Goal: Transaction & Acquisition: Download file/media

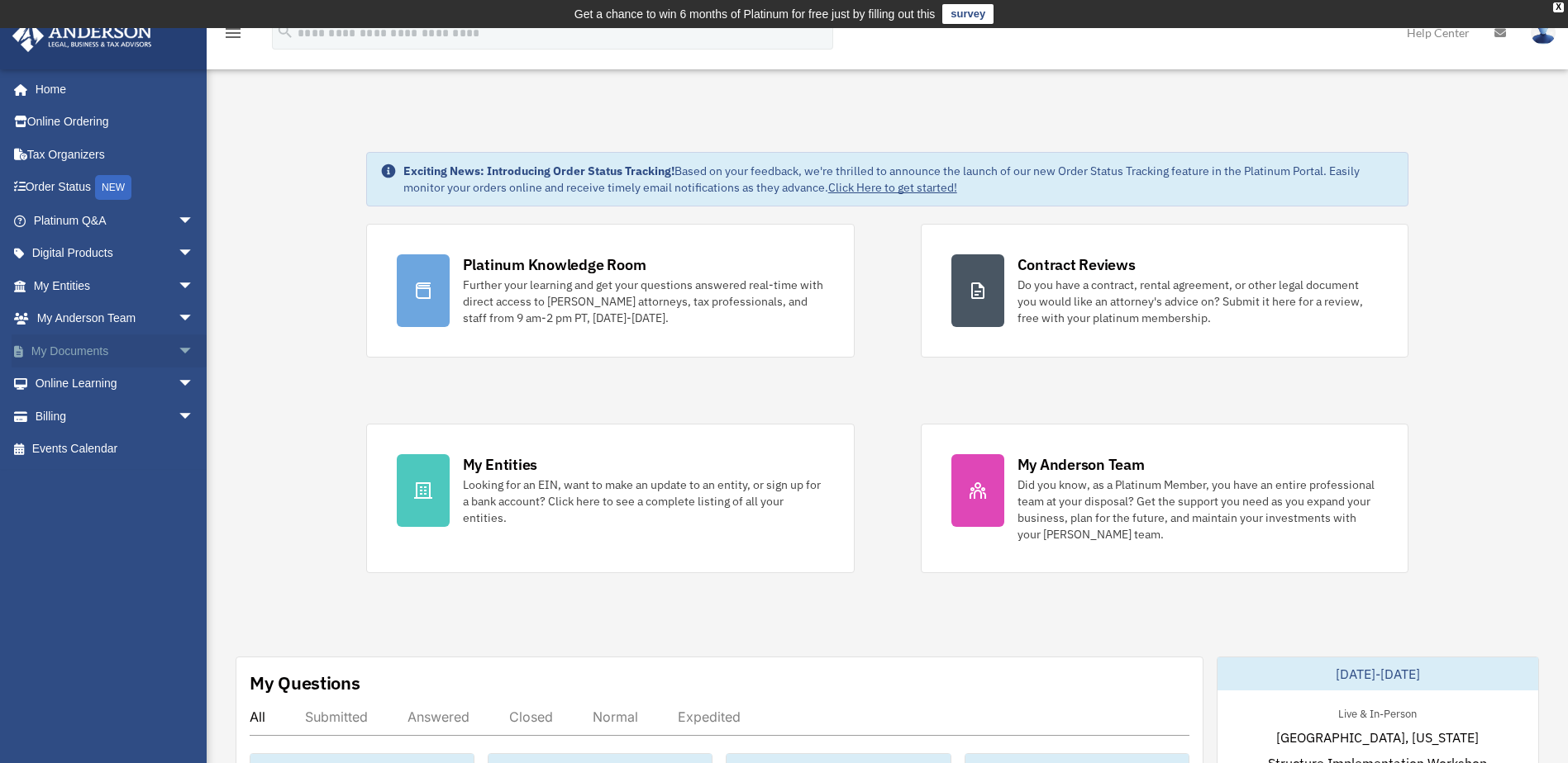
click at [178, 349] on span "arrow_drop_down" at bounding box center [195, 351] width 33 height 34
click at [74, 382] on link "Box" at bounding box center [121, 384] width 196 height 33
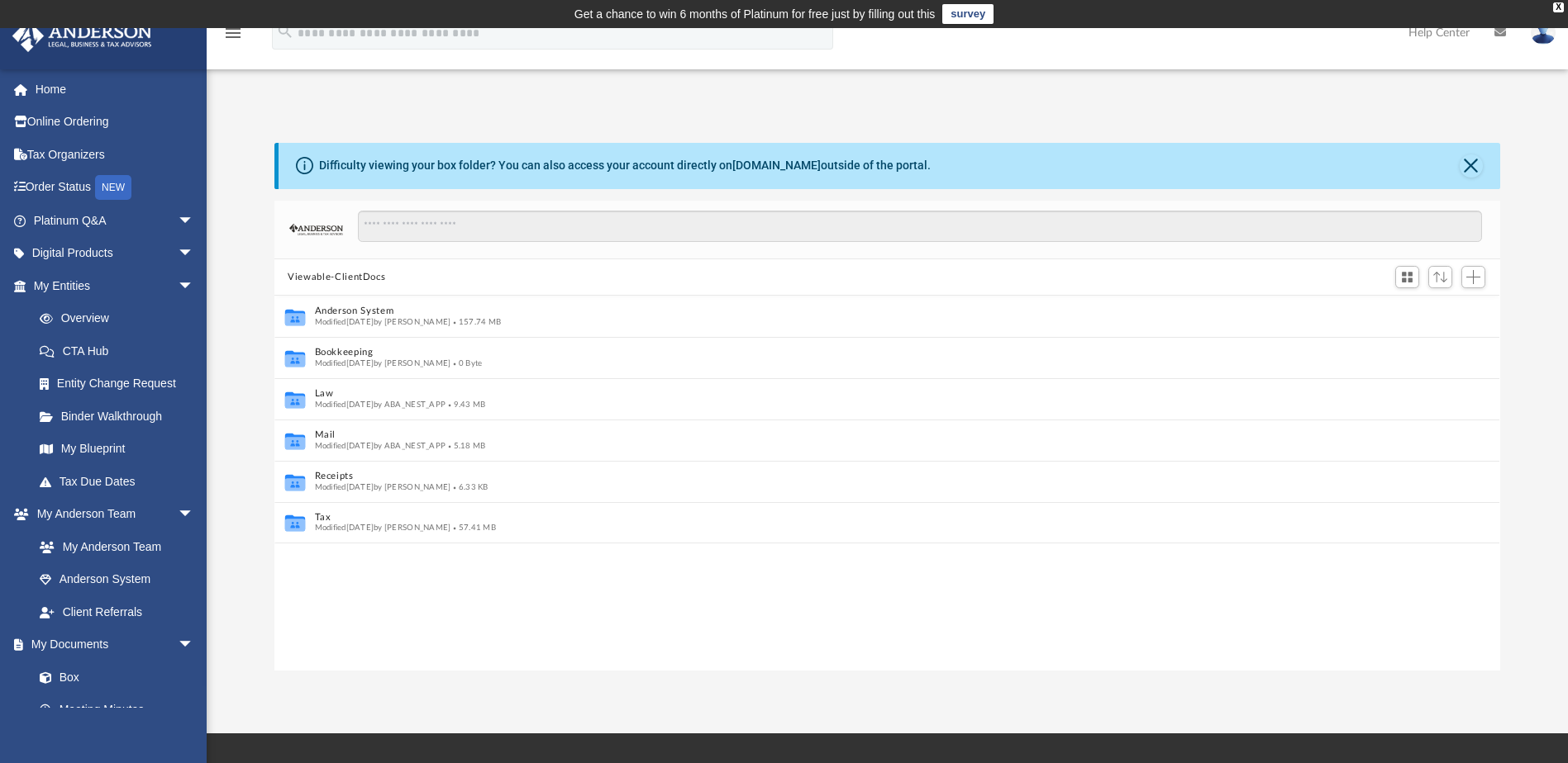
scroll to position [13, 13]
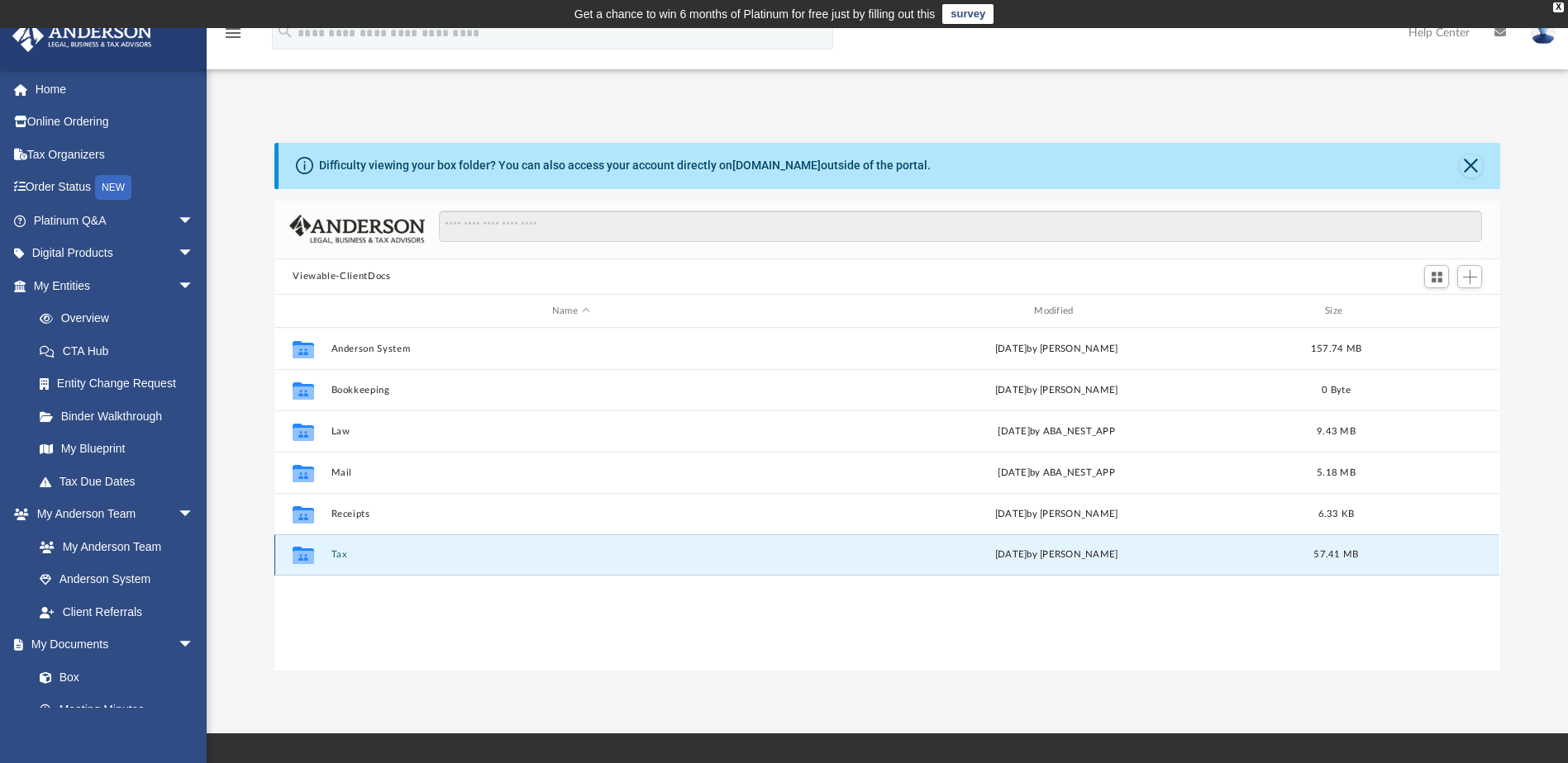
click at [334, 551] on button "Tax" at bounding box center [571, 556] width 479 height 11
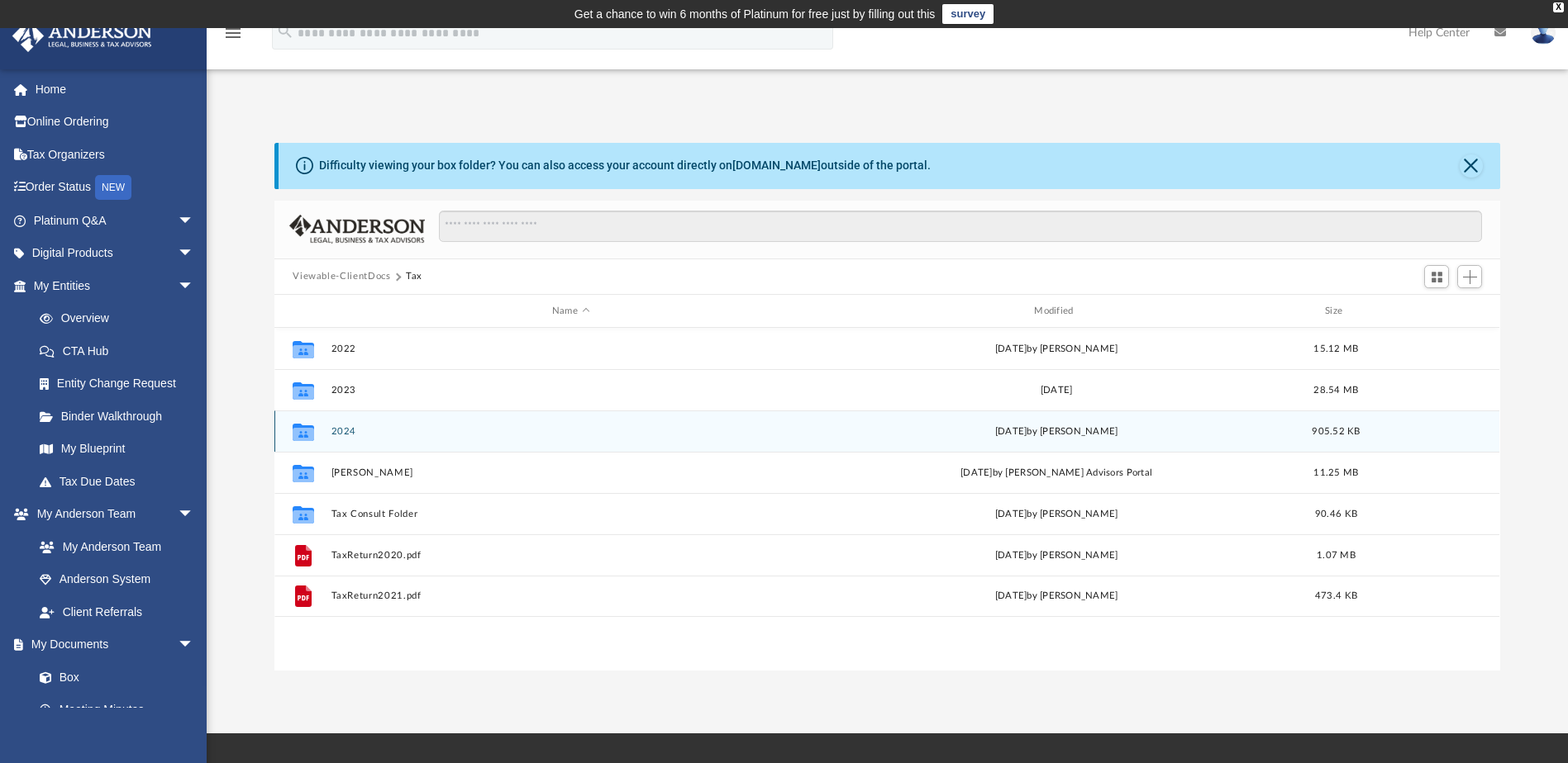
click at [344, 435] on button "2024" at bounding box center [571, 432] width 479 height 11
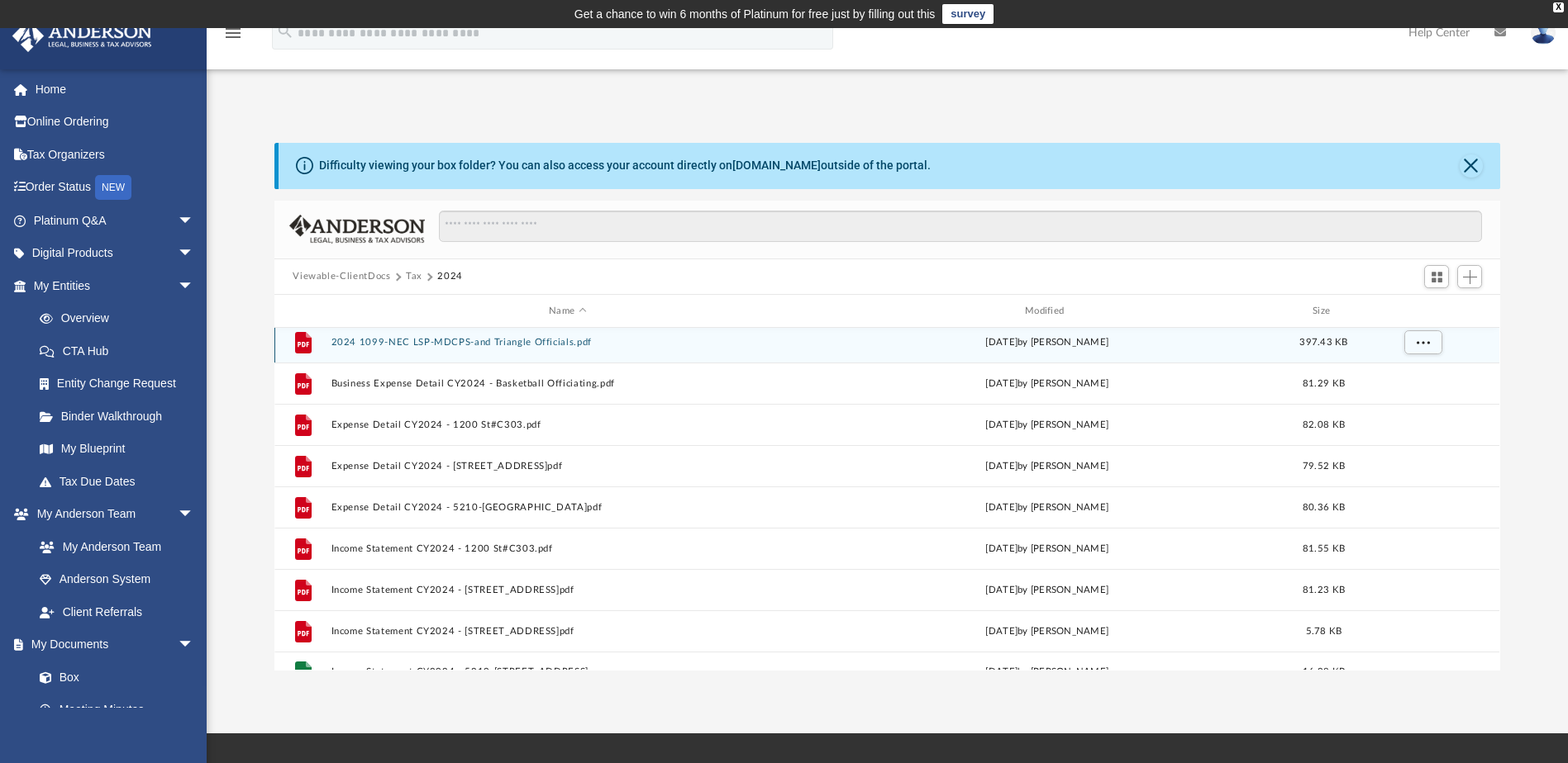
scroll to position [0, 0]
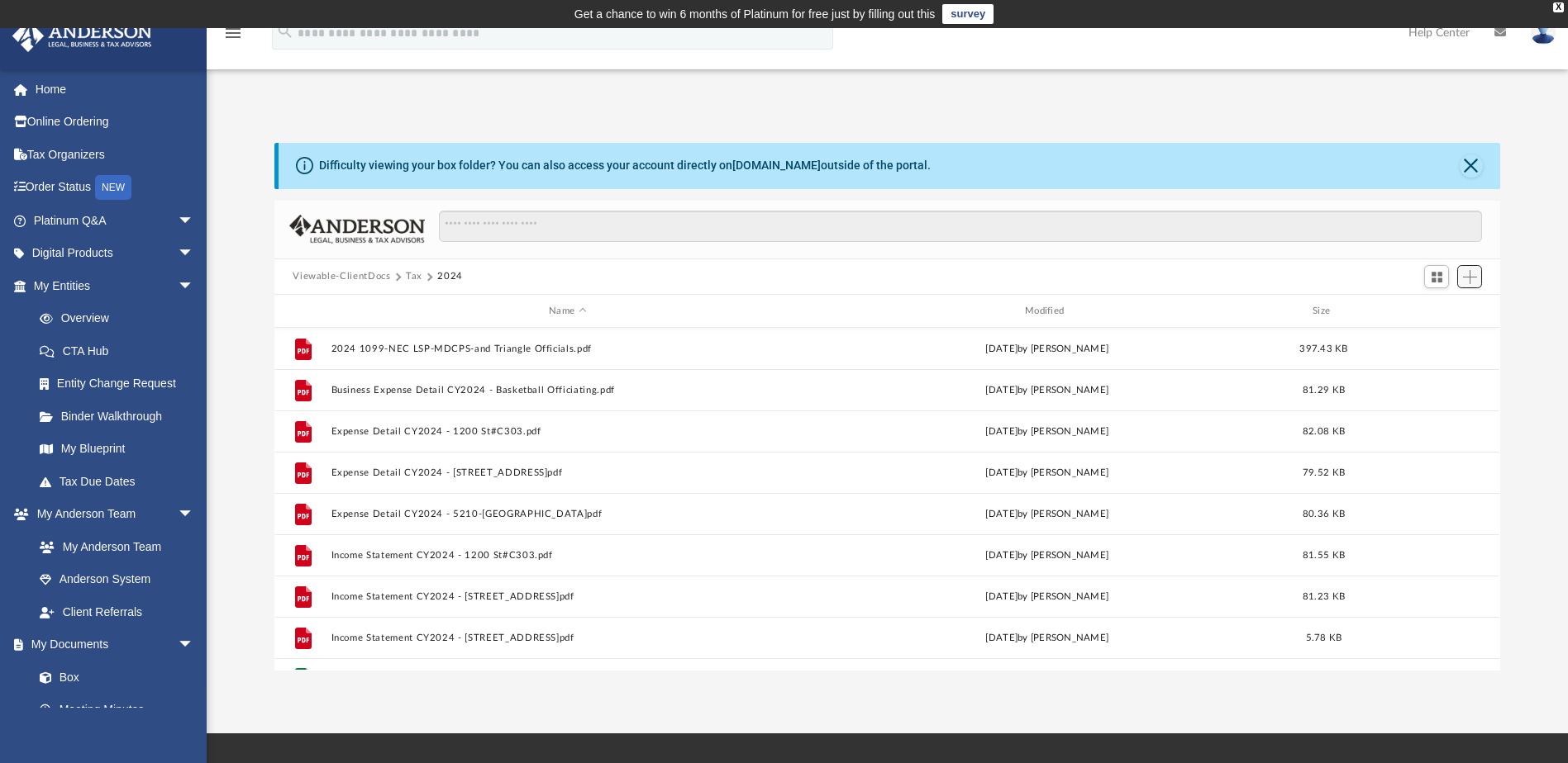
click at [1470, 278] on span "Add" at bounding box center [1469, 277] width 14 height 14
click at [1435, 313] on li "Upload" at bounding box center [1447, 309] width 53 height 17
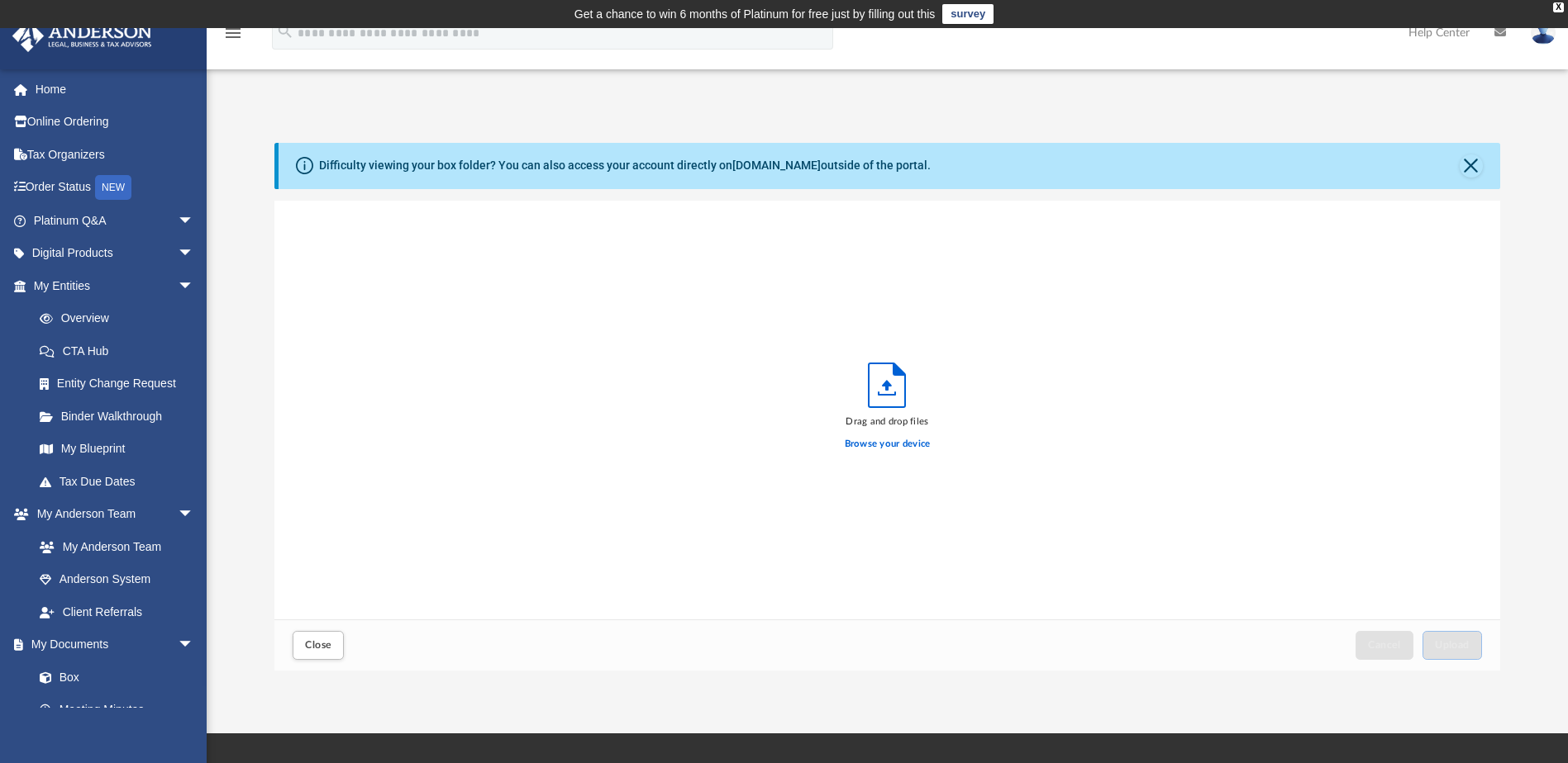
scroll to position [406, 1214]
click at [891, 439] on label "Browse your device" at bounding box center [888, 444] width 86 height 15
click at [0, 0] on input "Browse your device" at bounding box center [0, 0] width 0 height 0
click at [1457, 644] on span "Upload" at bounding box center [1452, 644] width 35 height 10
click at [869, 438] on label "Select More Files" at bounding box center [887, 442] width 75 height 15
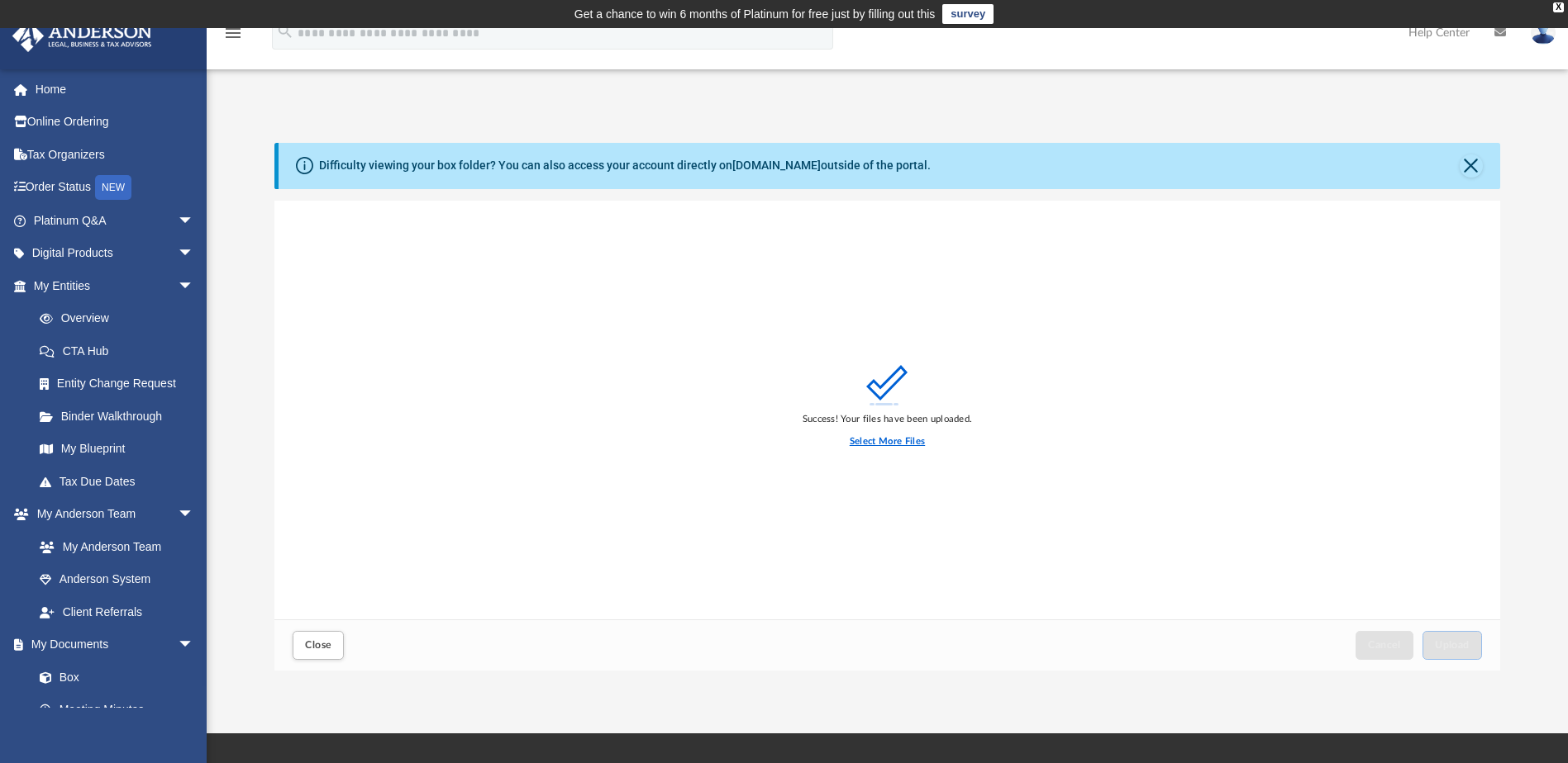
click at [0, 0] on input "Select More Files" at bounding box center [0, 0] width 0 height 0
click at [314, 643] on span "Close" at bounding box center [318, 644] width 26 height 10
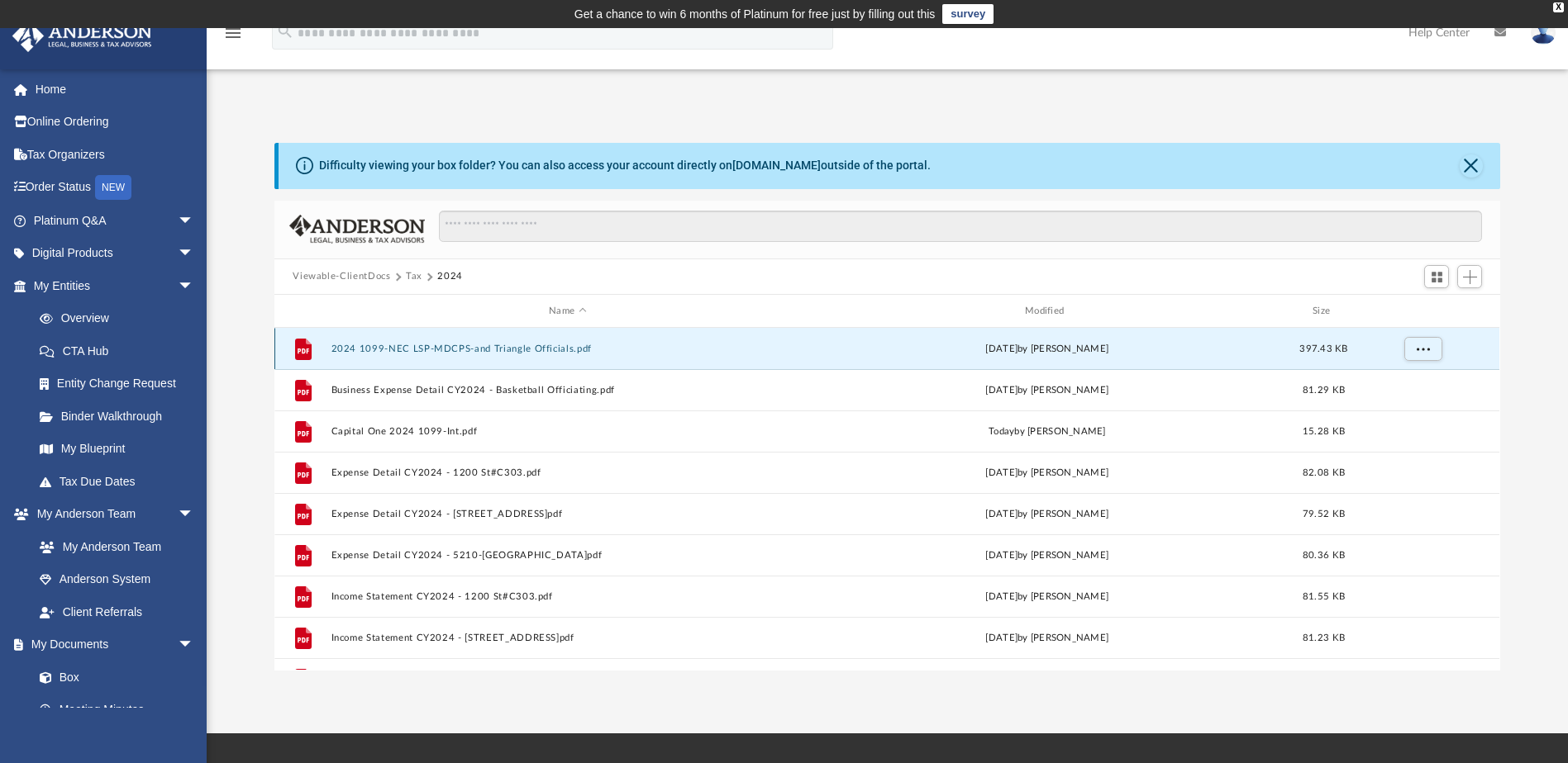
click at [411, 348] on button "2024 1099-NEC LSP-MDCPS-and Triangle Officials.pdf" at bounding box center [568, 350] width 473 height 11
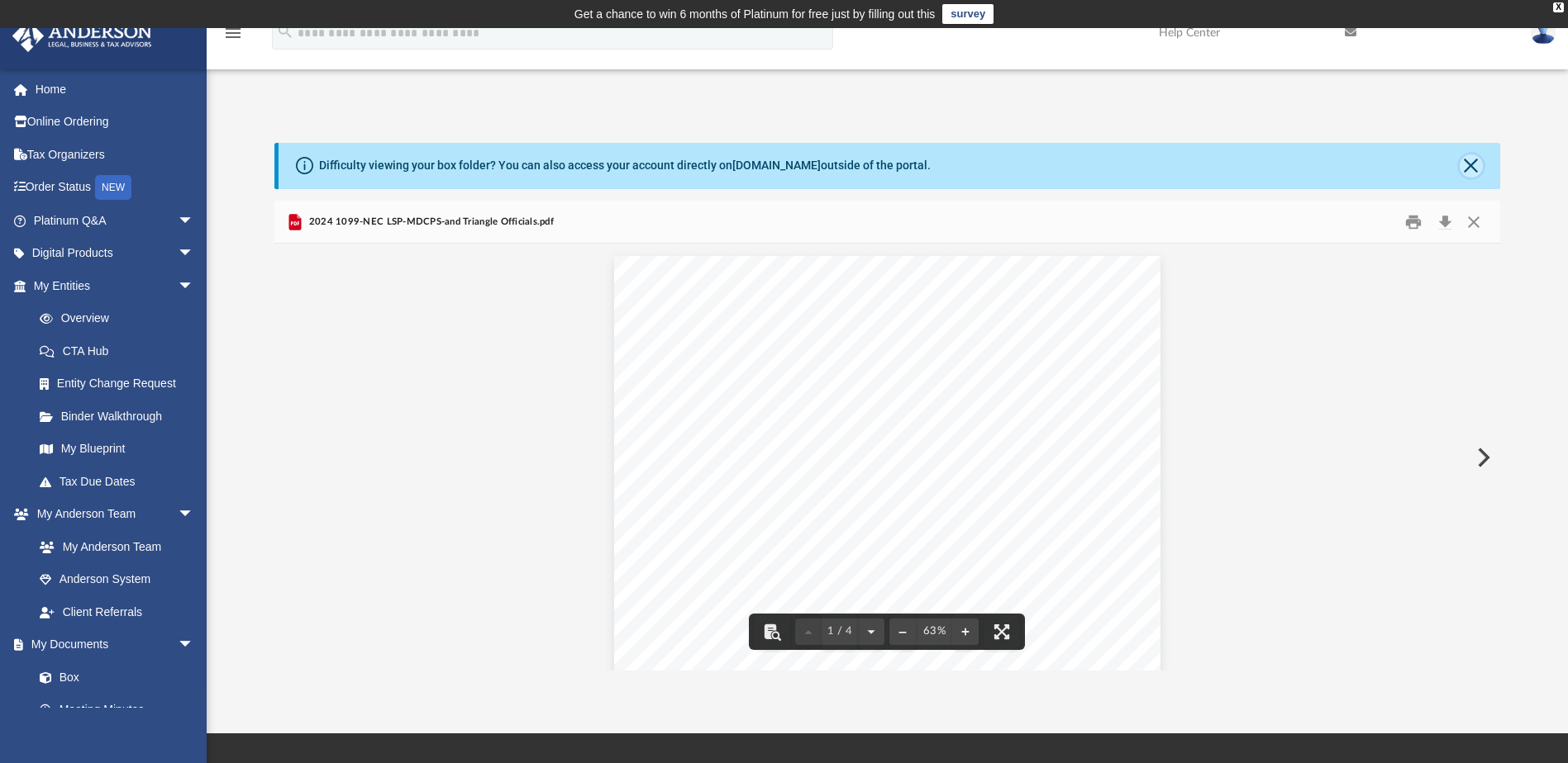
click at [1473, 167] on button "Close" at bounding box center [1470, 165] width 23 height 23
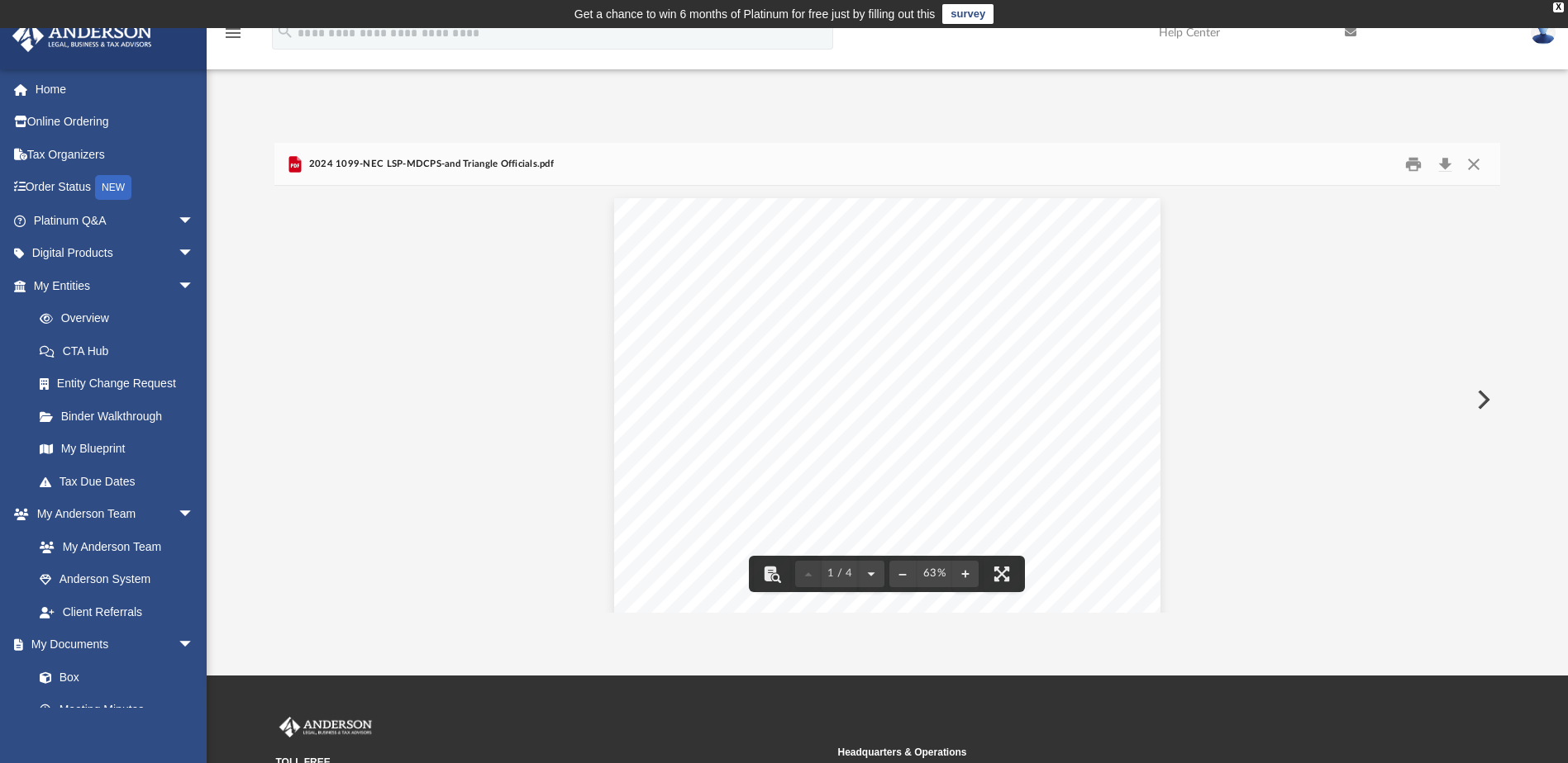
click at [1483, 400] on button "Preview" at bounding box center [1482, 400] width 37 height 47
click at [283, 402] on button "Preview" at bounding box center [292, 400] width 37 height 47
click at [887, 380] on div "Page 1" at bounding box center [887, 409] width 546 height 422
click at [886, 380] on div "Page 1" at bounding box center [887, 409] width 546 height 422
click at [966, 576] on button "File preview" at bounding box center [965, 574] width 26 height 37
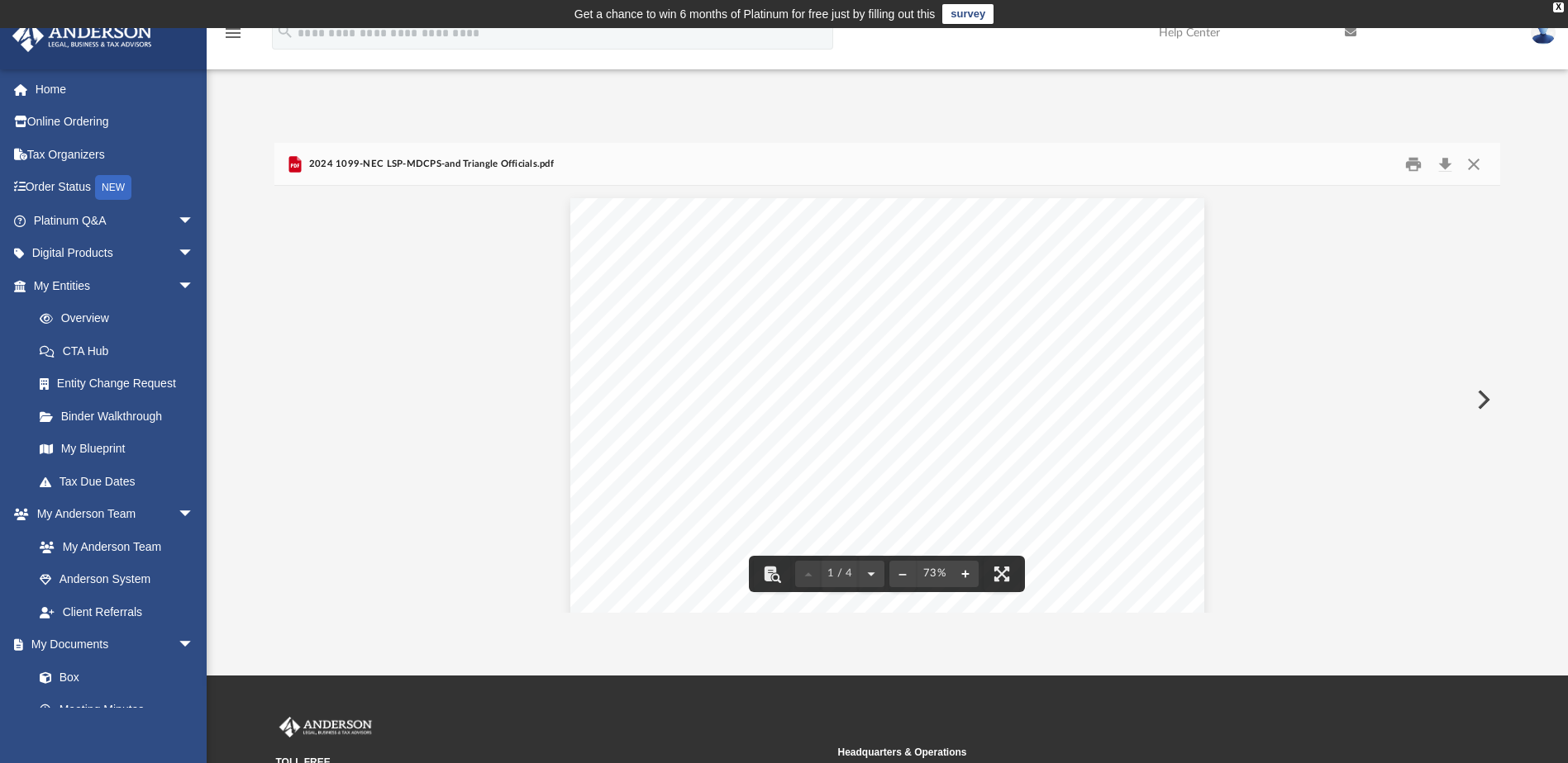
click at [968, 574] on button "File preview" at bounding box center [965, 574] width 26 height 37
click at [1485, 407] on button "Preview" at bounding box center [1482, 400] width 37 height 47
click at [1482, 402] on button "Preview" at bounding box center [1482, 400] width 37 height 47
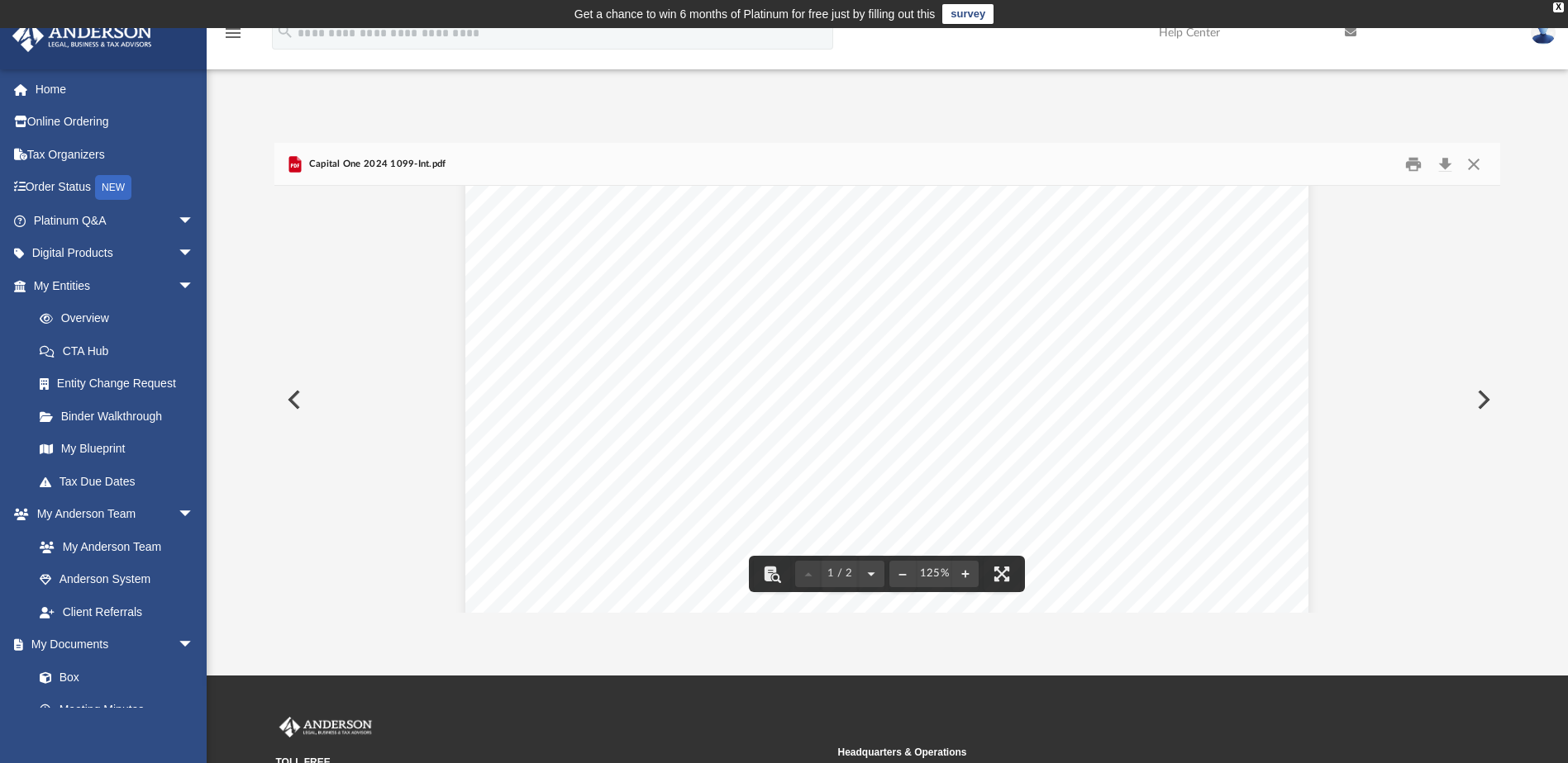
click at [1479, 402] on button "Preview" at bounding box center [1482, 400] width 37 height 47
click at [922, 570] on button "File preview" at bounding box center [918, 574] width 26 height 37
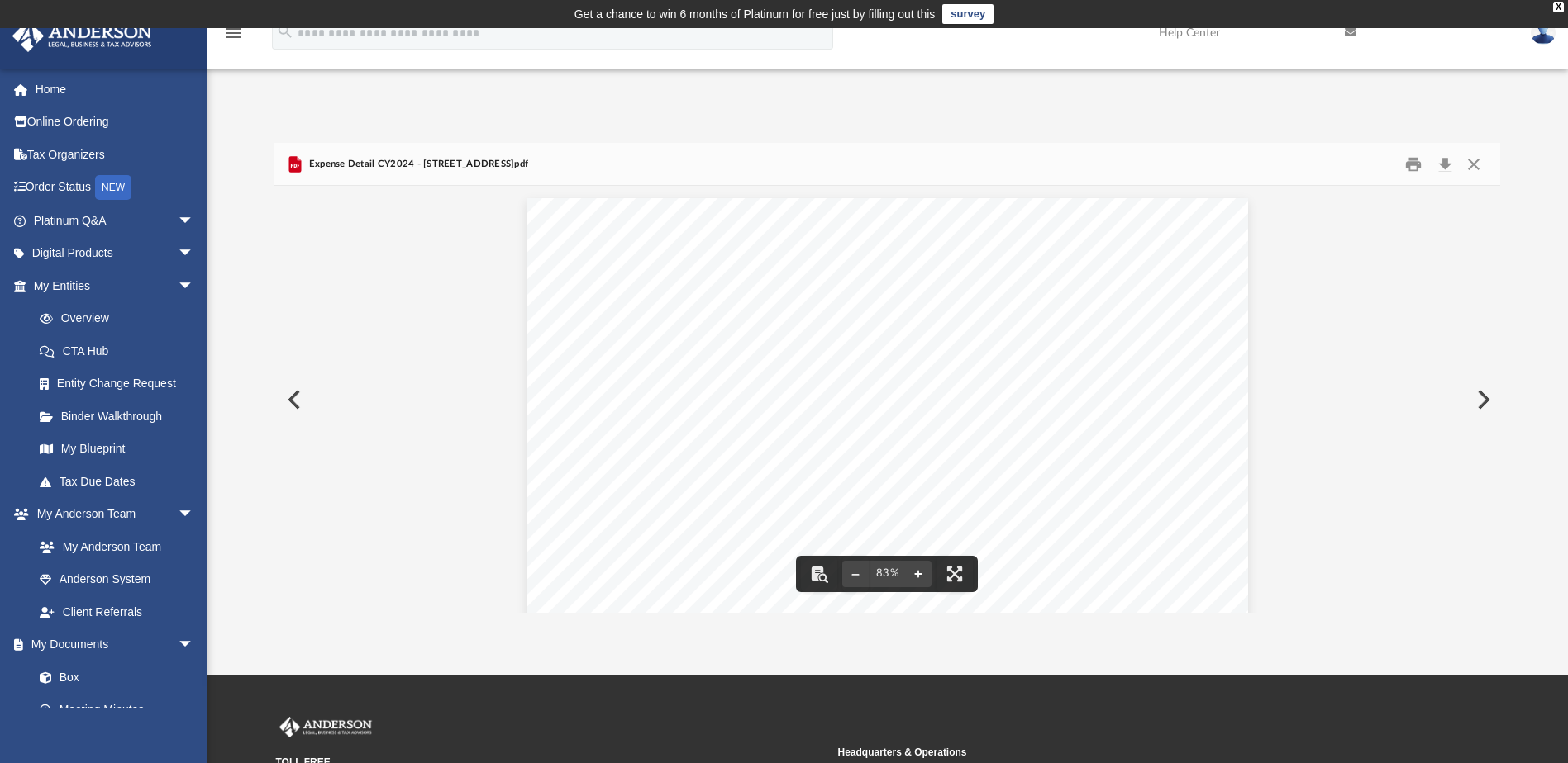
click at [922, 570] on button "File preview" at bounding box center [918, 574] width 26 height 37
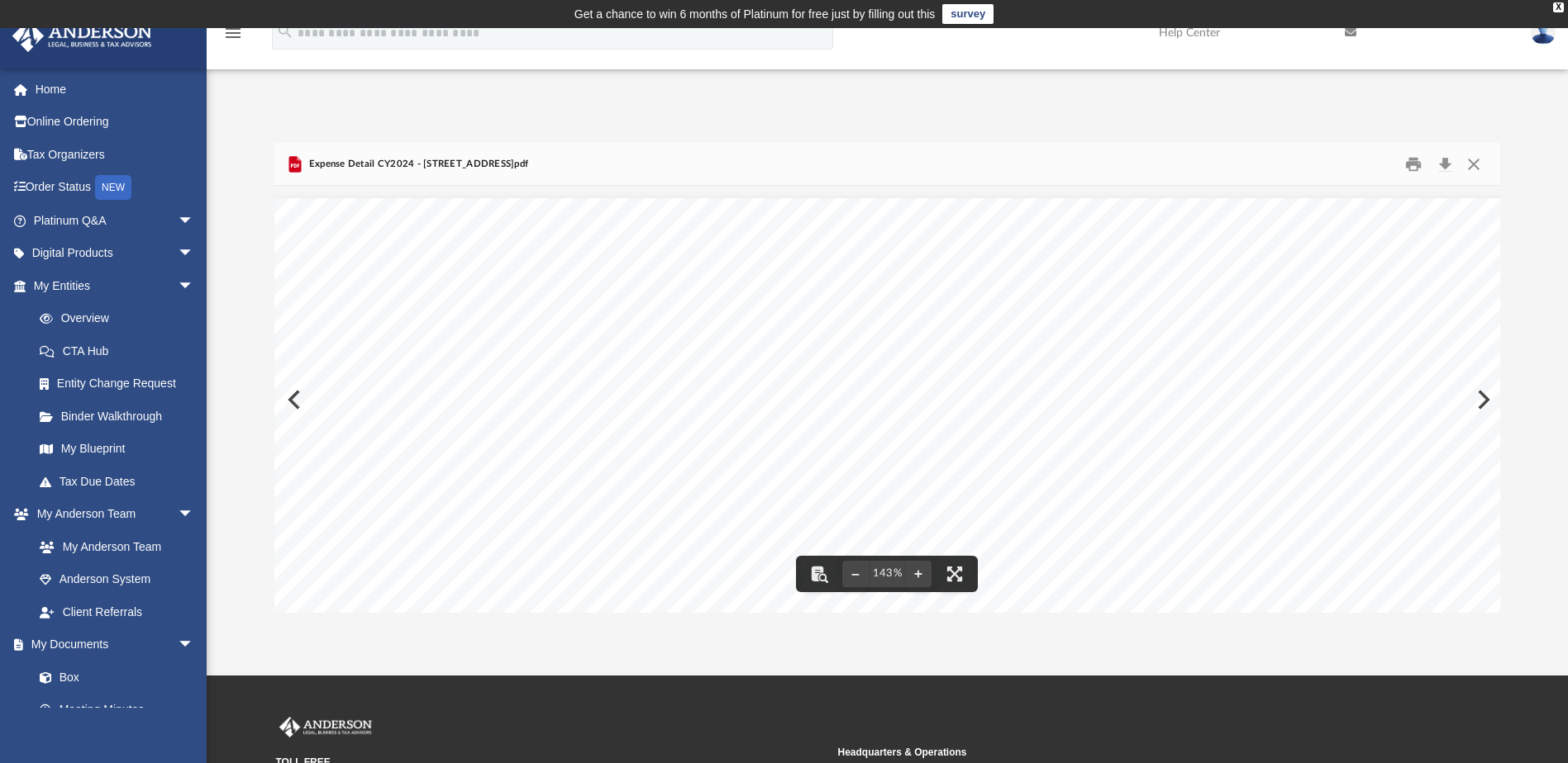
click at [1479, 398] on div "Categories January February March April May June July August September October …" at bounding box center [896, 679] width 1245 height 962
click at [1482, 402] on div "Categories January February March April May June July August September October …" at bounding box center [896, 679] width 1245 height 962
click at [1485, 402] on div "Categories January February March April May June July August September October …" at bounding box center [896, 679] width 1245 height 962
click at [854, 572] on button "File preview" at bounding box center [855, 574] width 26 height 37
click at [854, 571] on button "File preview" at bounding box center [855, 574] width 26 height 37
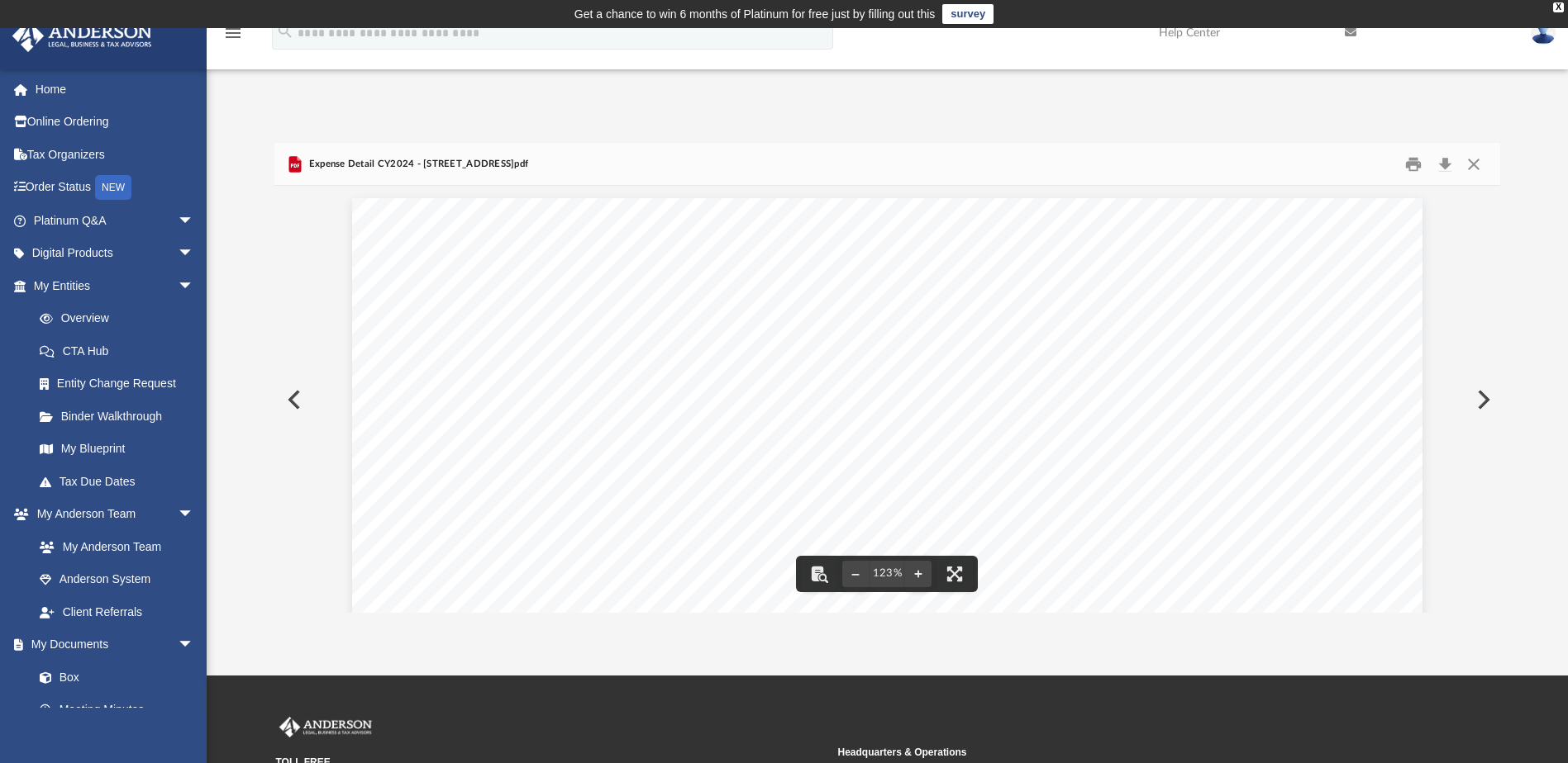
click at [1480, 402] on button "Preview" at bounding box center [1482, 400] width 37 height 47
click at [918, 574] on button "File preview" at bounding box center [918, 574] width 26 height 37
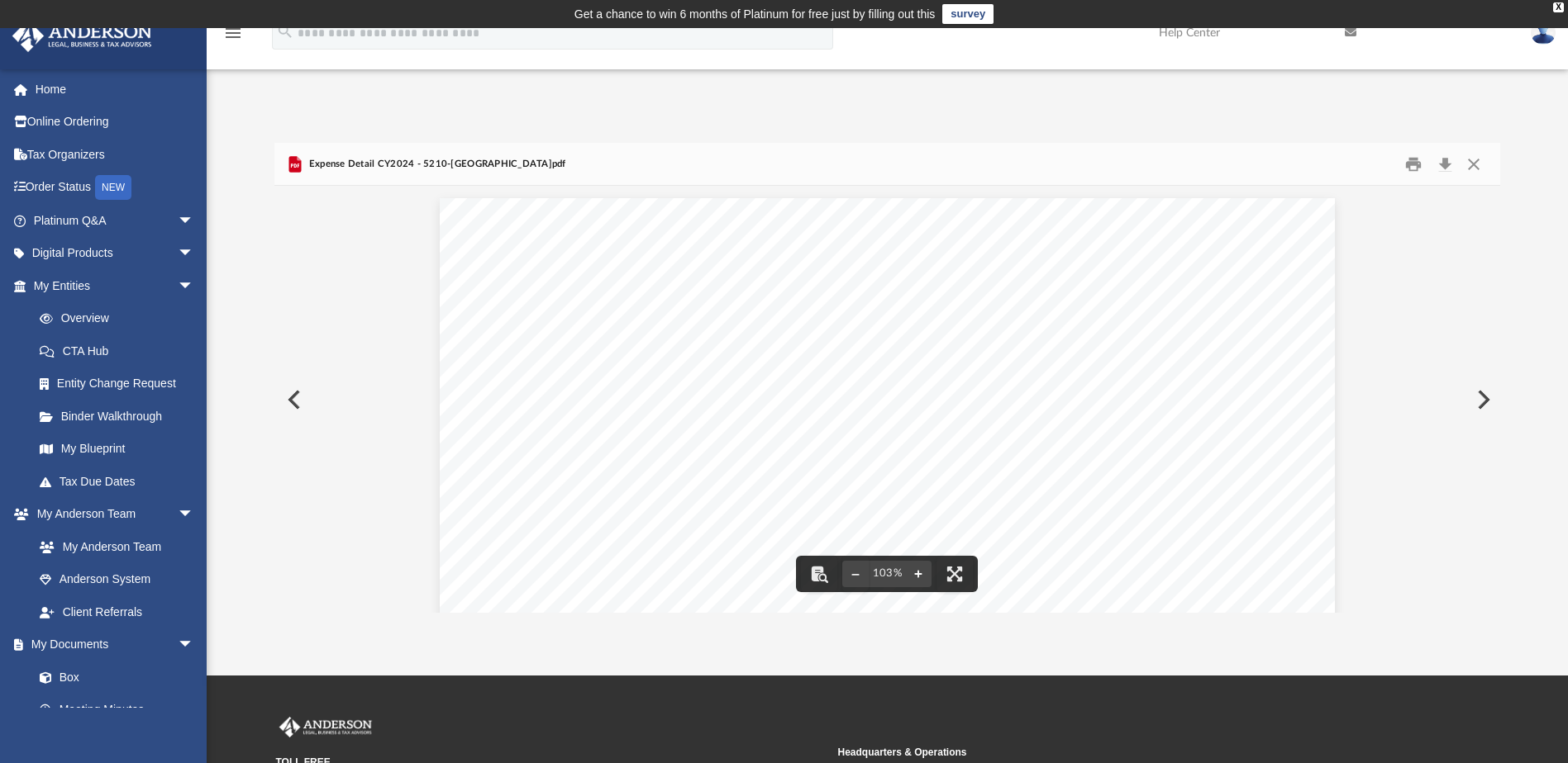
click at [918, 574] on button "File preview" at bounding box center [918, 574] width 26 height 37
click at [1482, 399] on button "Preview" at bounding box center [1482, 400] width 37 height 47
click at [1479, 402] on button "Preview" at bounding box center [1482, 400] width 37 height 47
click at [291, 399] on button "Preview" at bounding box center [292, 400] width 37 height 47
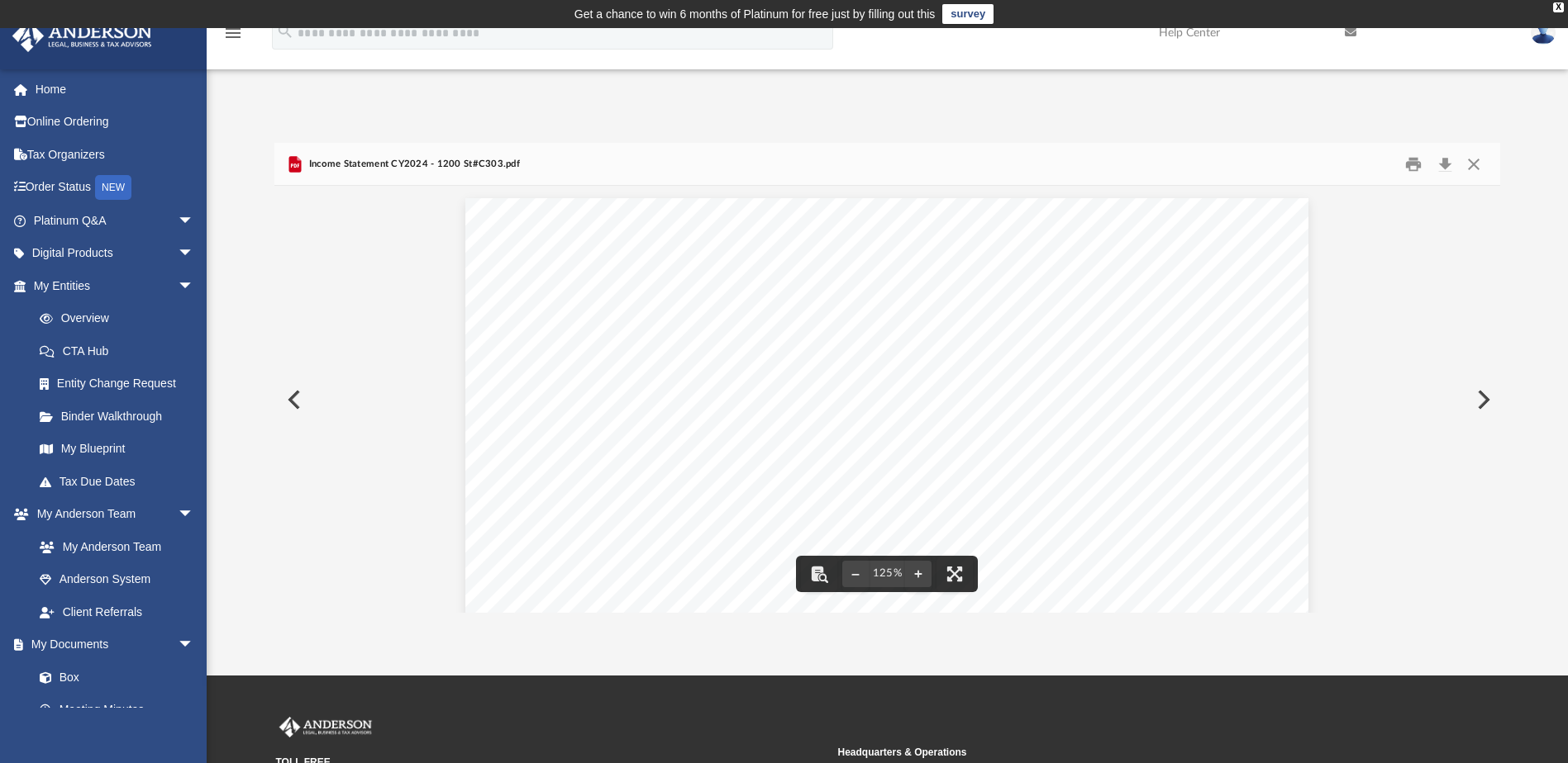
click at [1479, 404] on button "Preview" at bounding box center [1482, 400] width 37 height 47
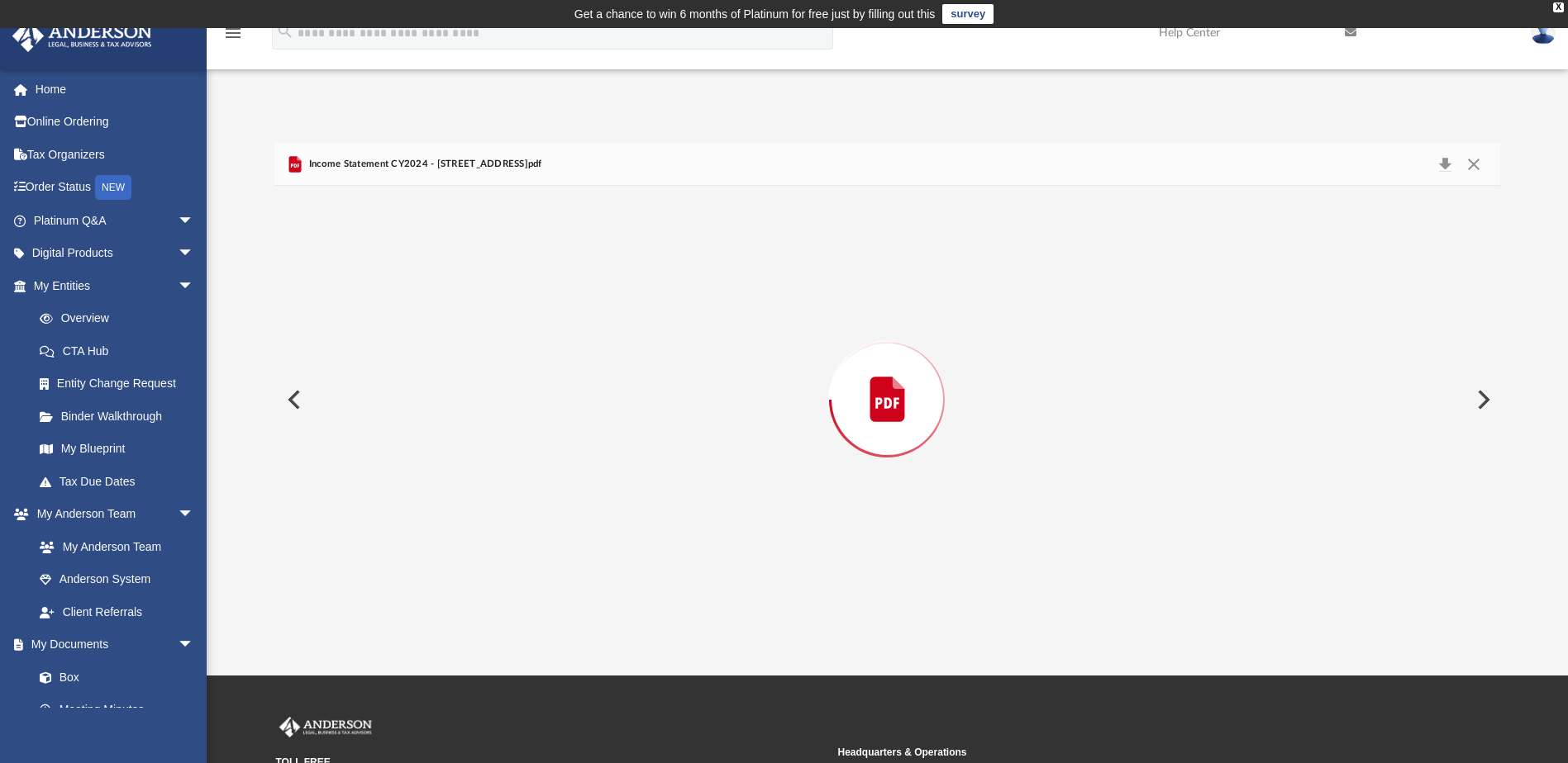
click at [1479, 404] on button "Preview" at bounding box center [1482, 400] width 37 height 47
click at [1479, 404] on div "Preview" at bounding box center [886, 399] width 1225 height 426
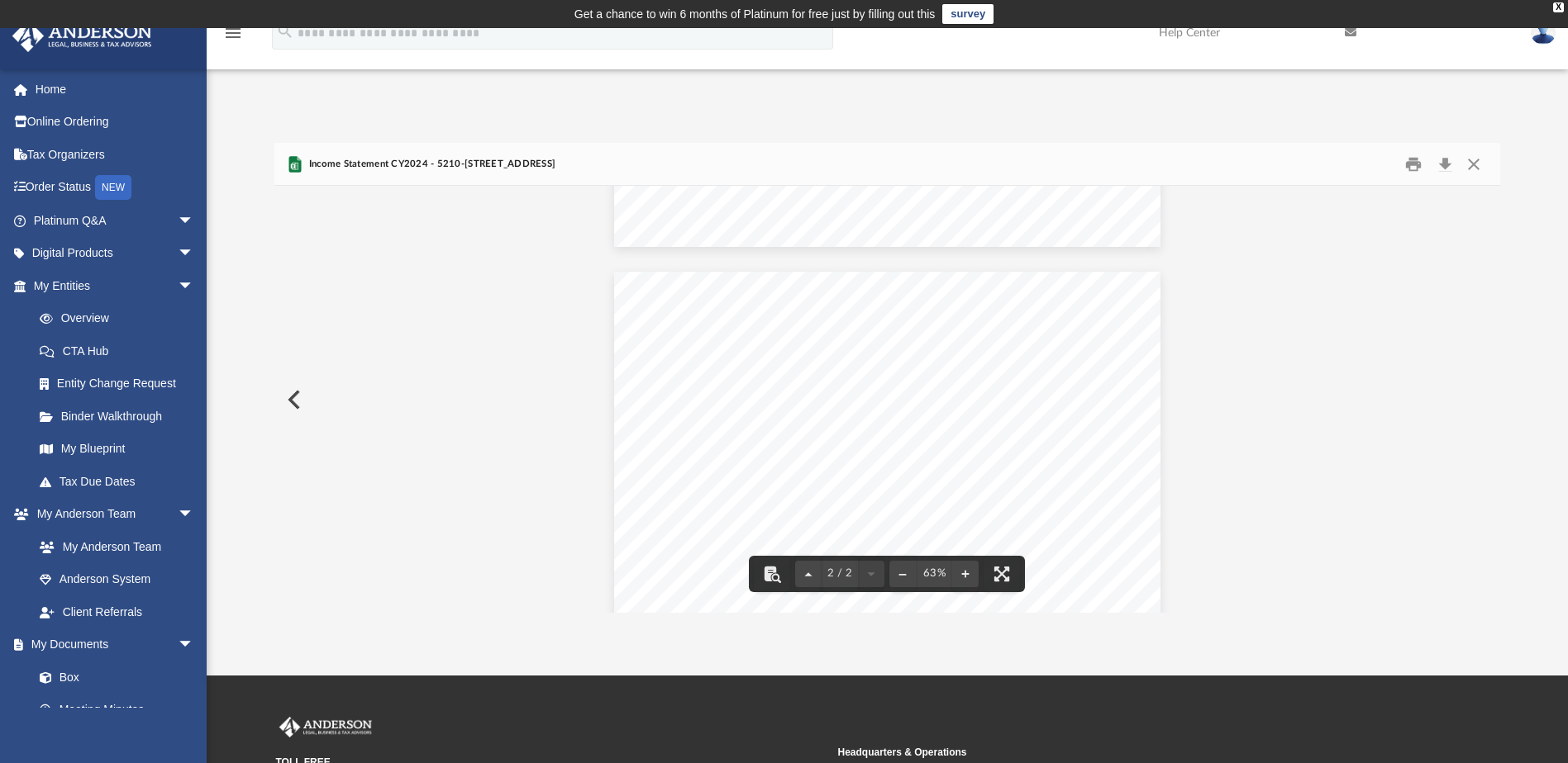
scroll to position [460, 0]
click at [1472, 163] on button "Close" at bounding box center [1473, 164] width 30 height 26
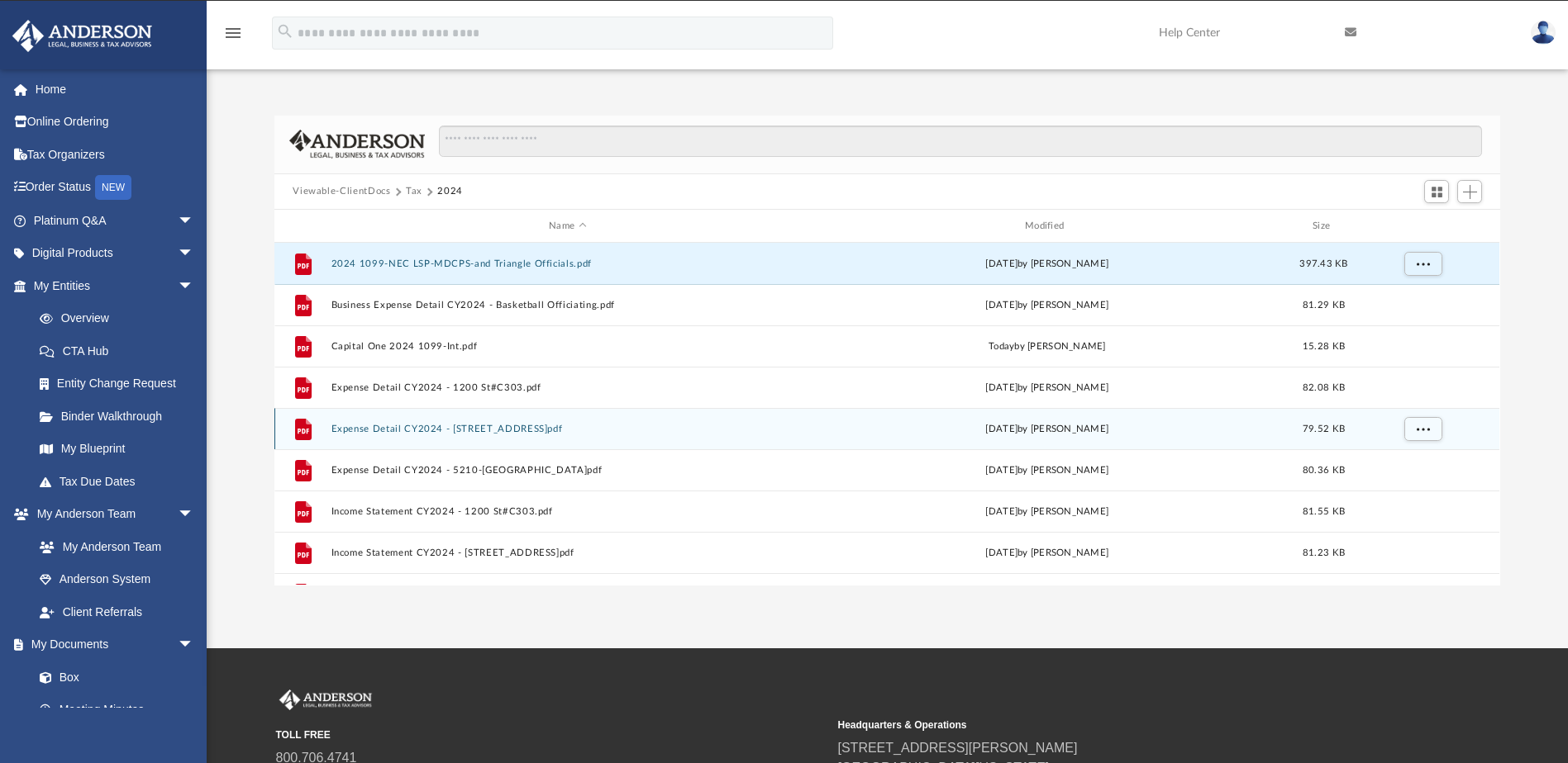
scroll to position [0, 0]
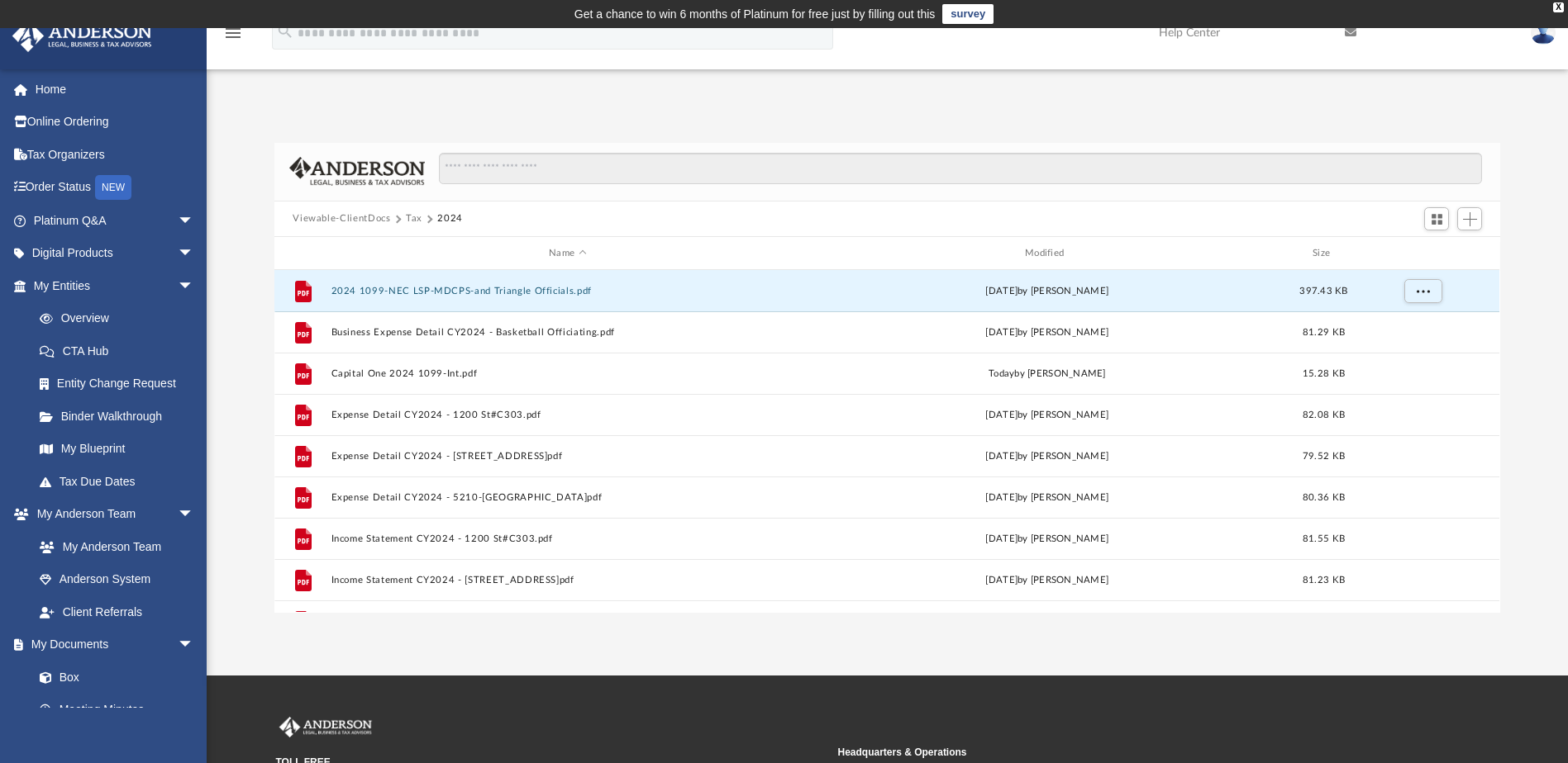
click at [410, 219] on button "Tax" at bounding box center [414, 219] width 16 height 15
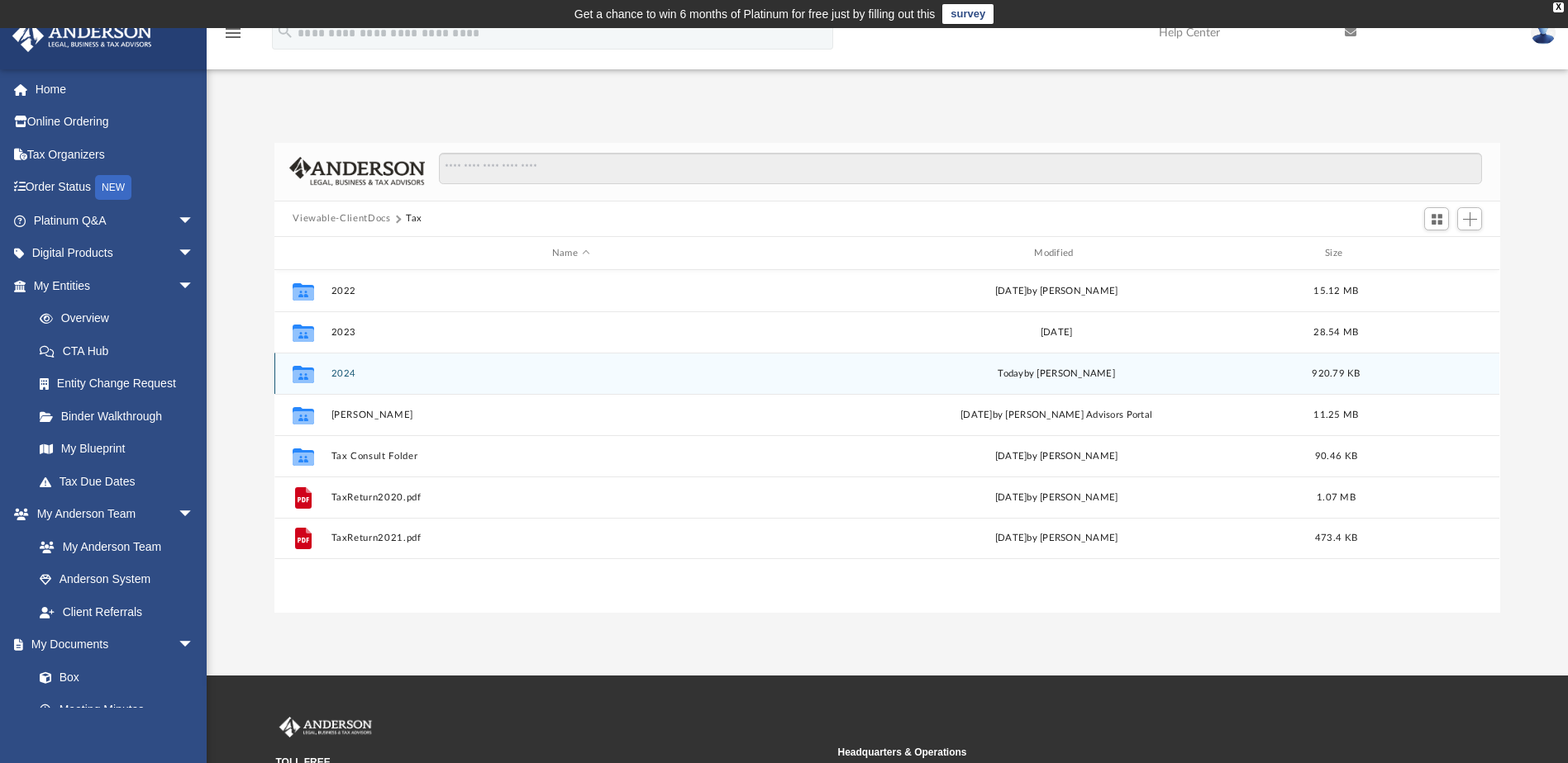
click at [342, 374] on button "2024" at bounding box center [571, 374] width 479 height 11
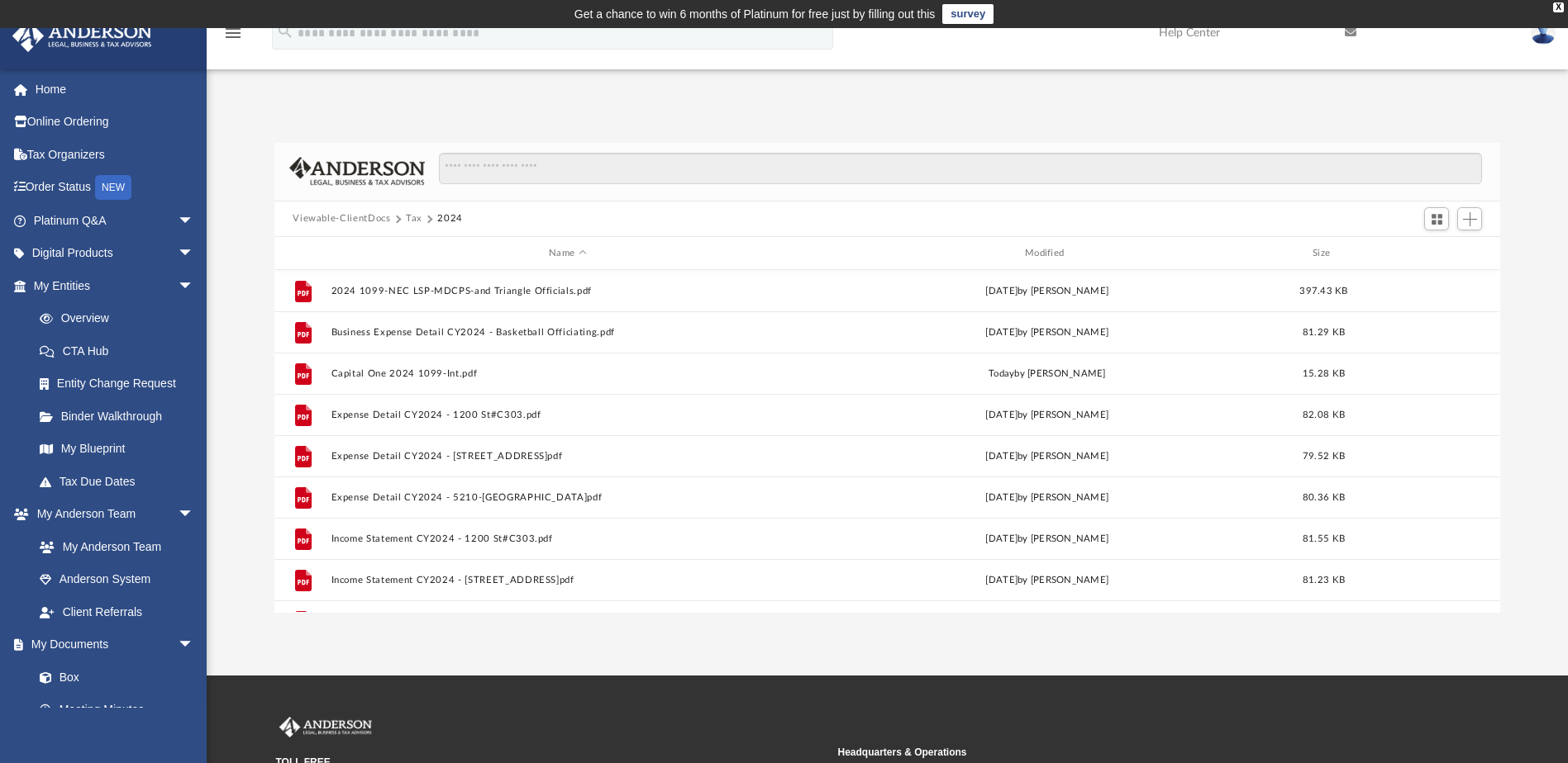
click at [338, 218] on button "Viewable-ClientDocs" at bounding box center [341, 219] width 98 height 15
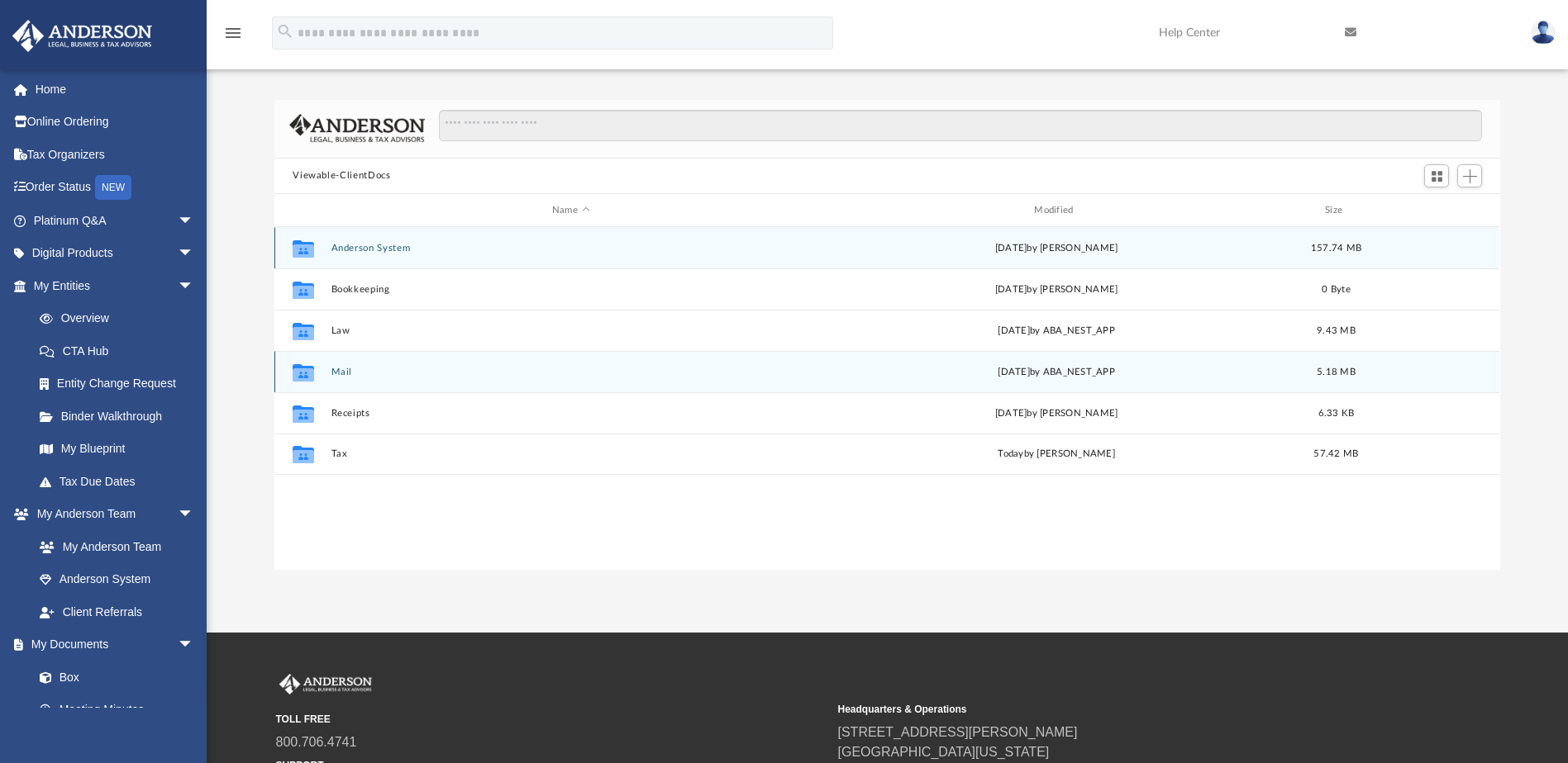
scroll to position [42, 0]
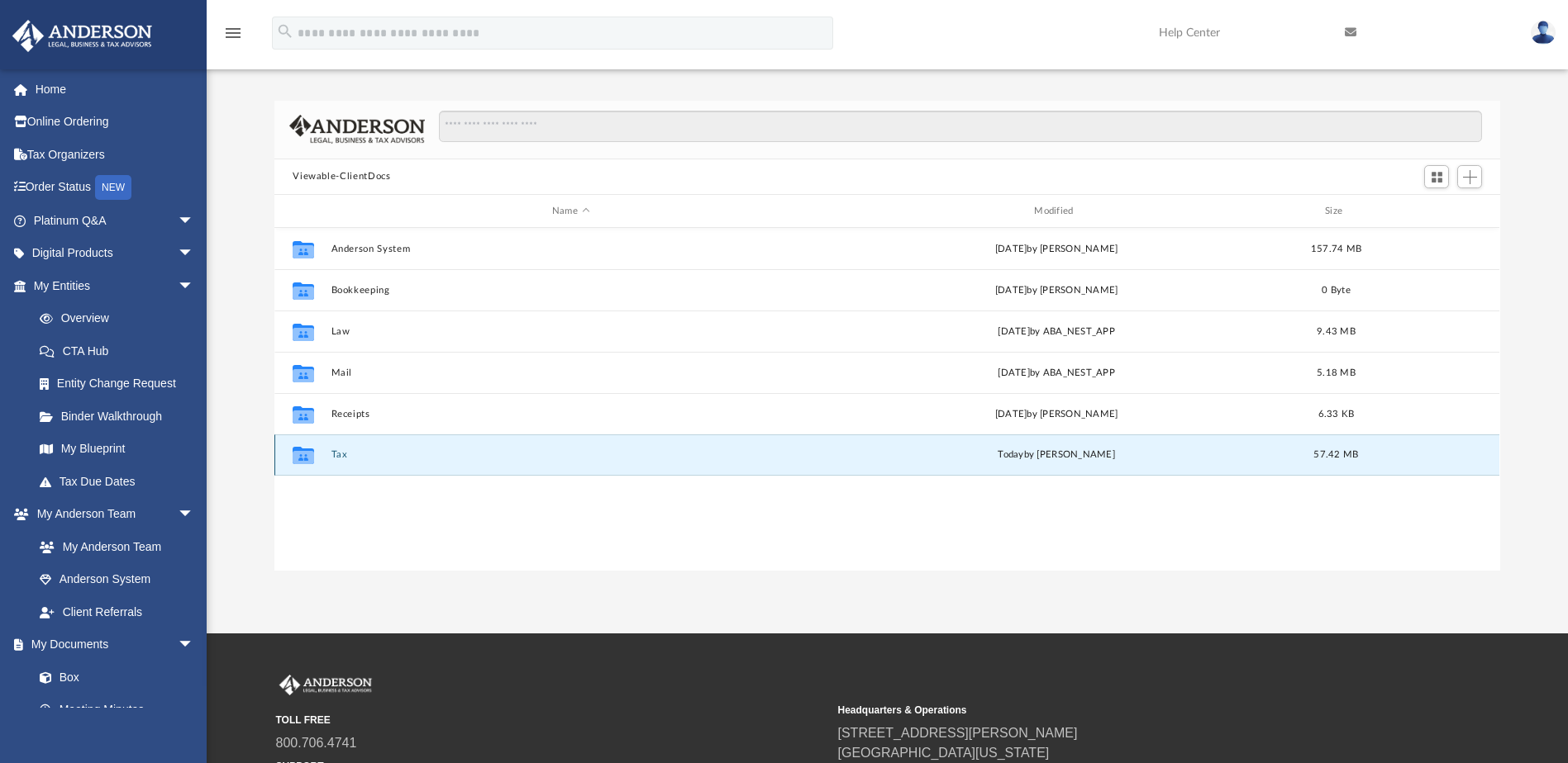
click at [341, 455] on button "Tax" at bounding box center [571, 455] width 479 height 11
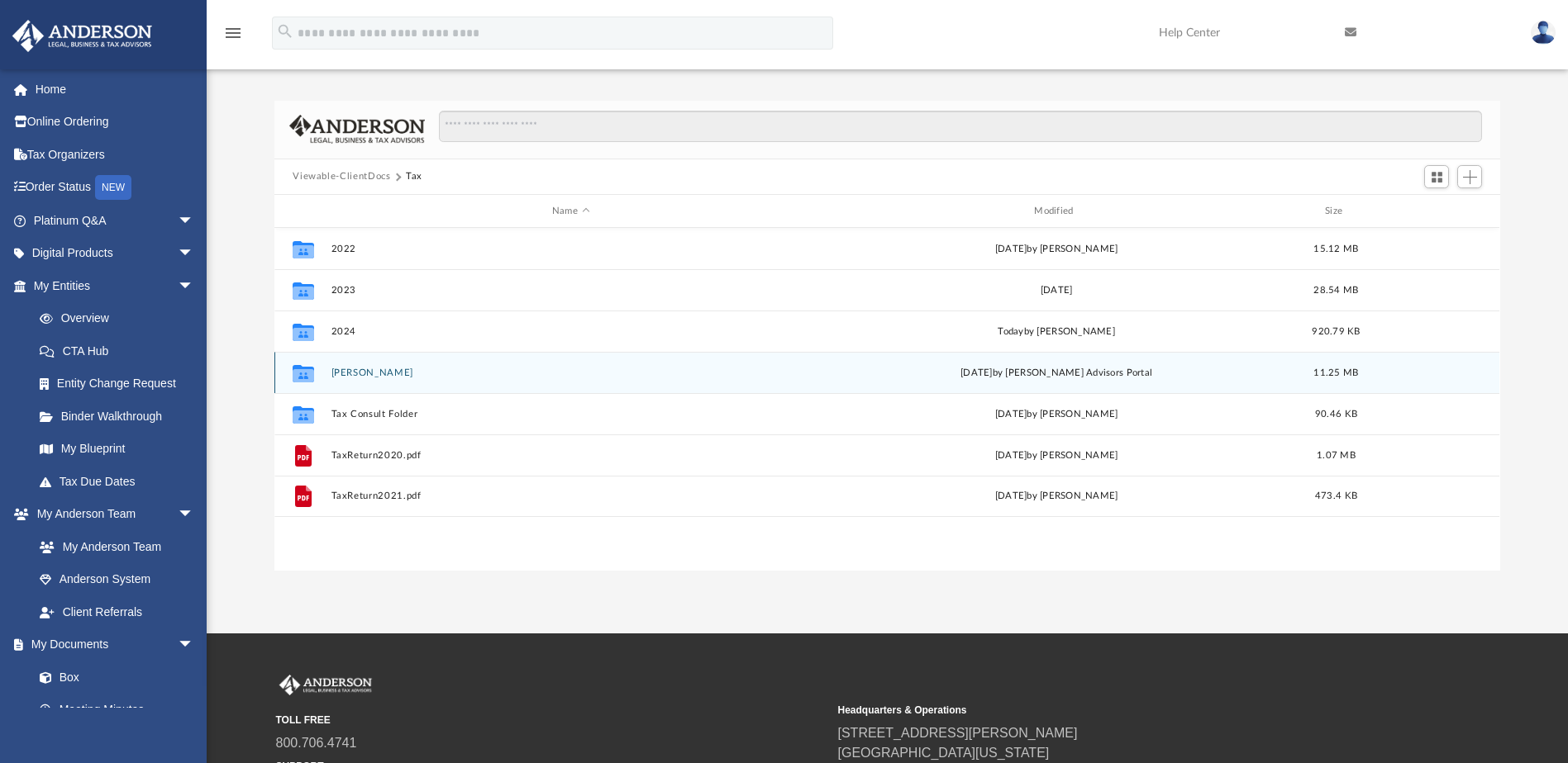
click at [350, 372] on button "Clay, Craig" at bounding box center [571, 373] width 479 height 11
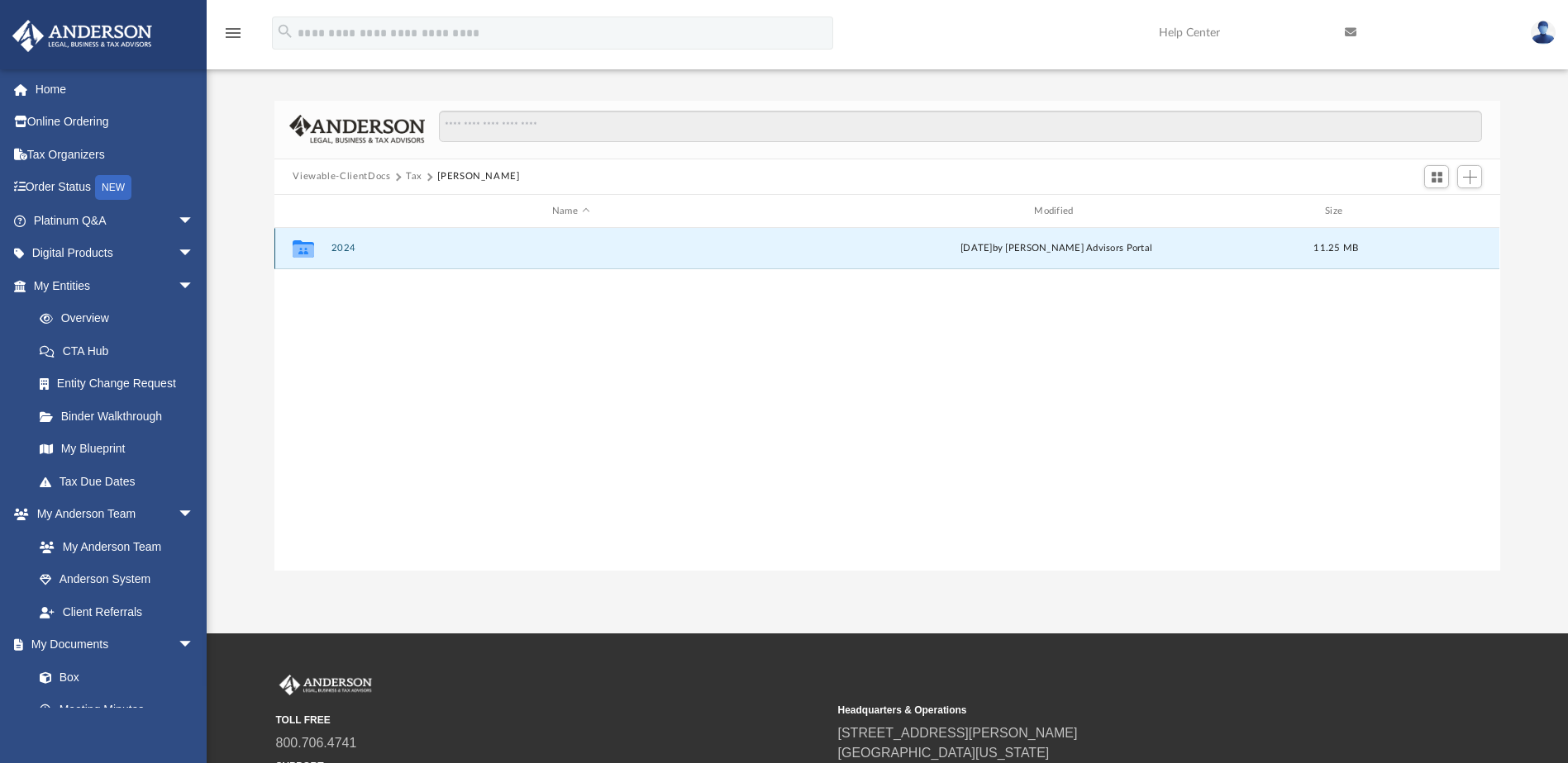
click at [340, 246] on button "2024" at bounding box center [571, 249] width 479 height 11
click at [342, 246] on button "Digital Tax Organizer" at bounding box center [571, 249] width 479 height 11
click at [343, 246] on button "Digital Tax Organizer" at bounding box center [571, 249] width 479 height 11
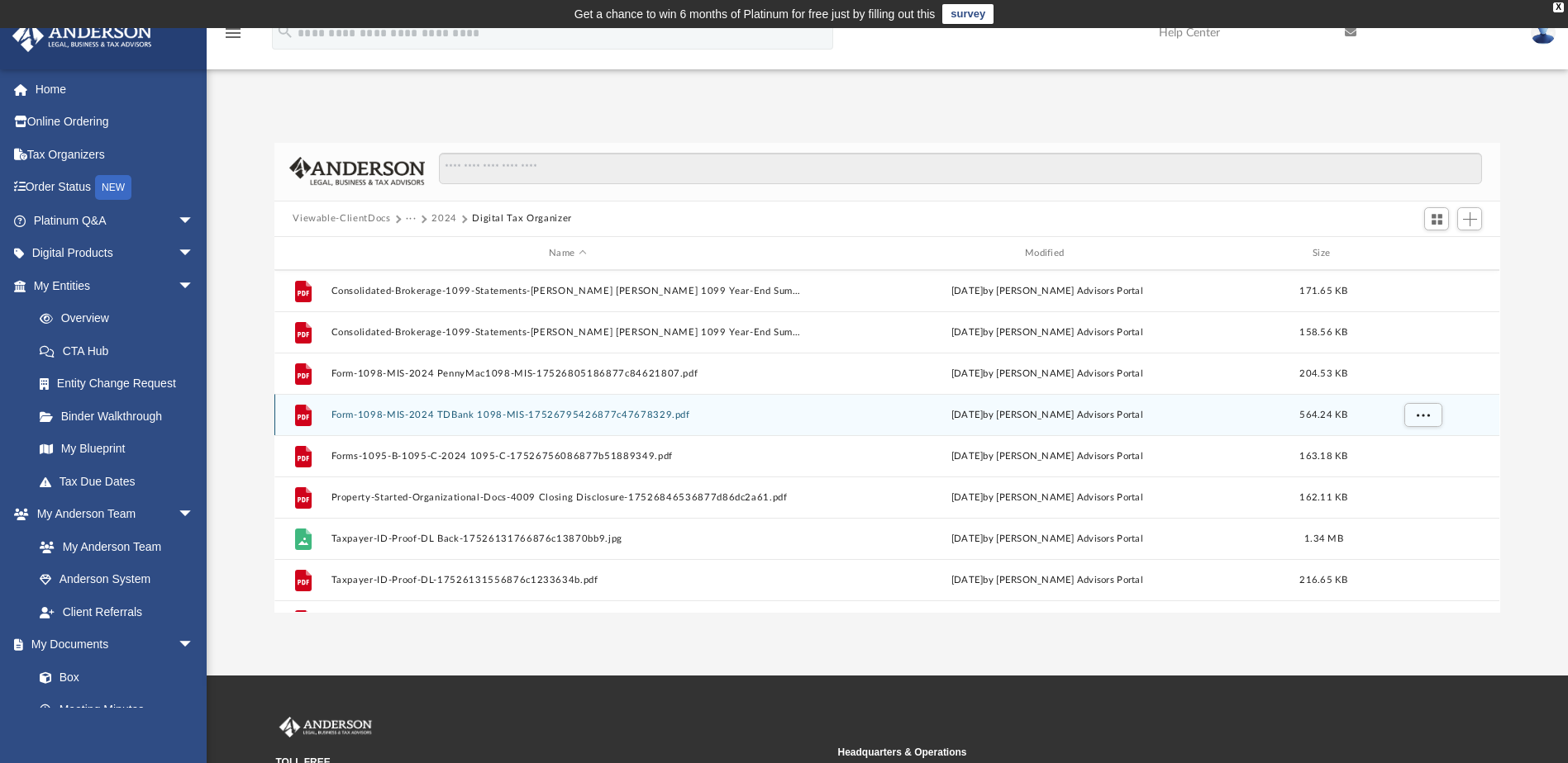
scroll to position [195, 0]
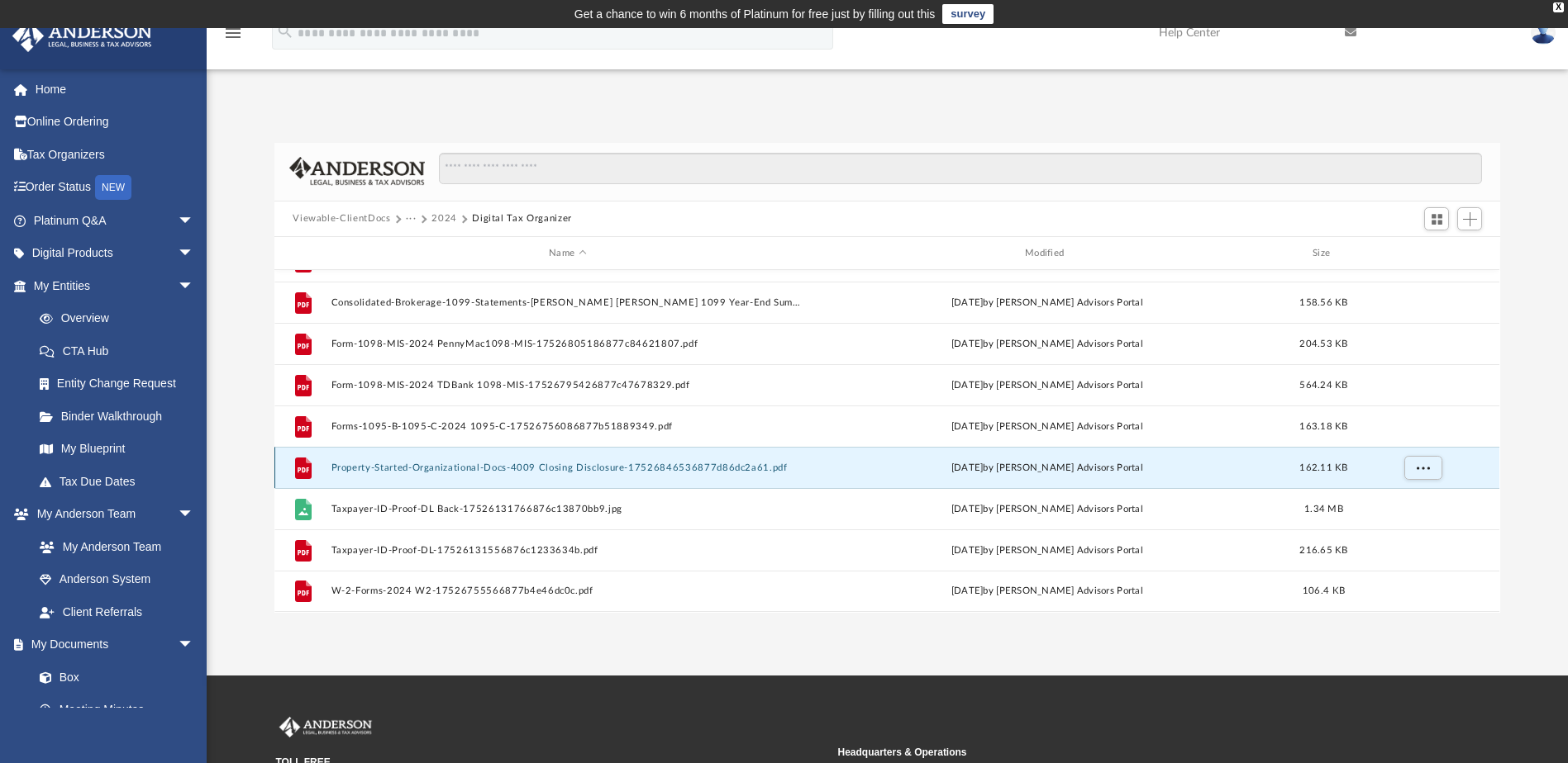
click at [448, 465] on button "Property-Started-Organizational-Docs-4009 Closing Disclosure-17526846536877d86d…" at bounding box center [568, 468] width 473 height 11
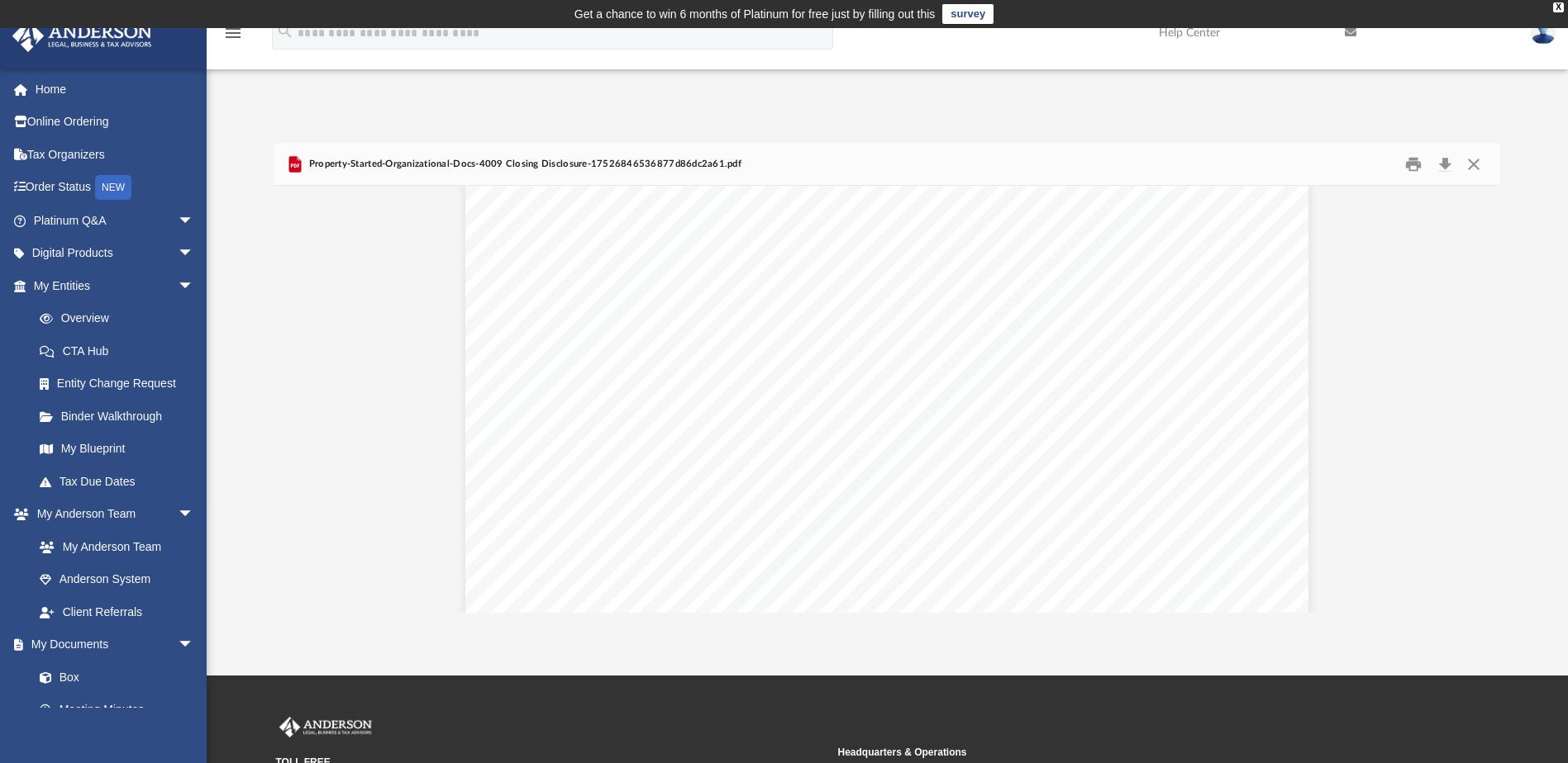
scroll to position [2313, 0]
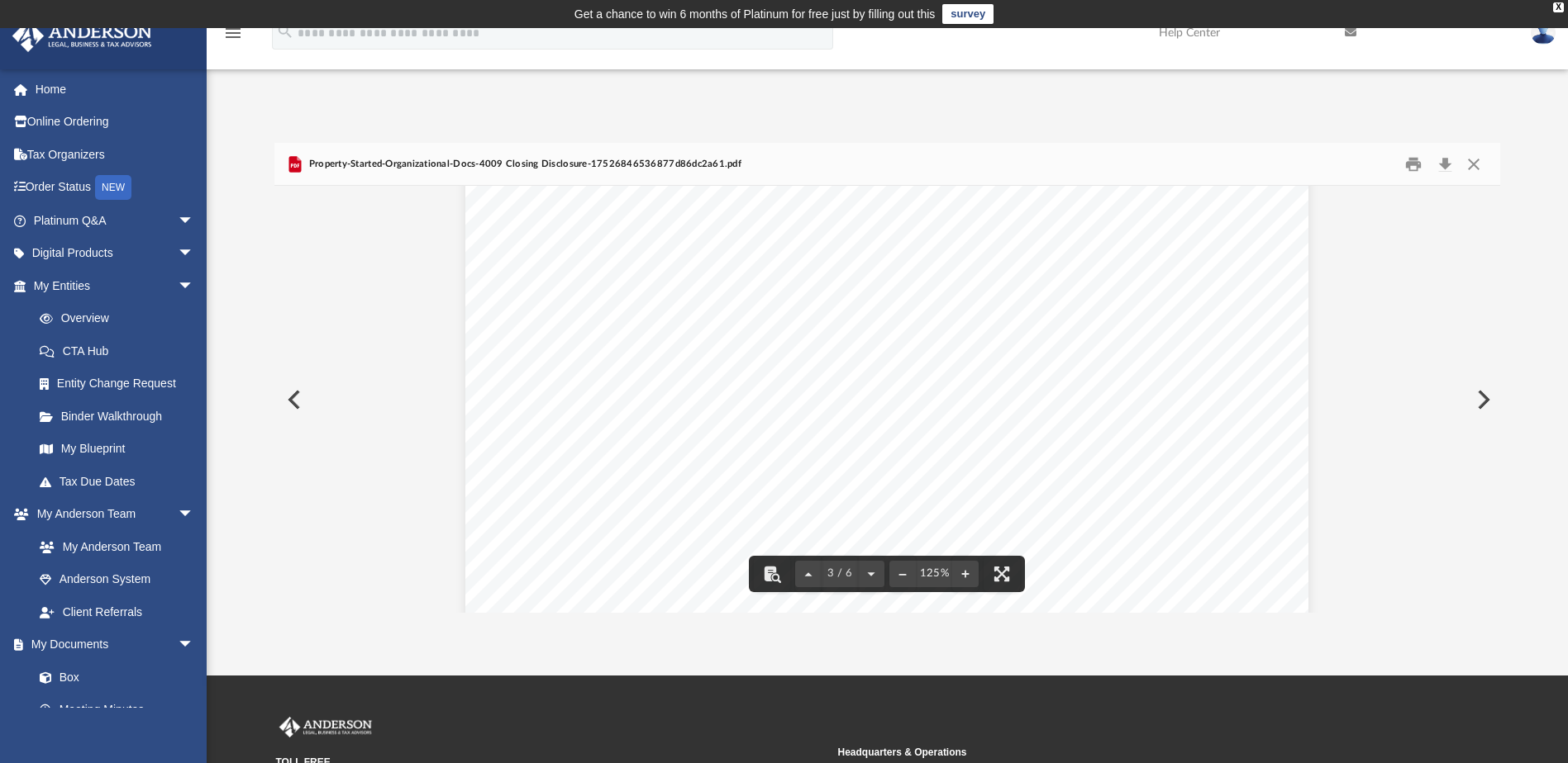
click at [296, 399] on button "Preview" at bounding box center [292, 400] width 37 height 47
click at [1478, 161] on button "Close" at bounding box center [1473, 164] width 30 height 26
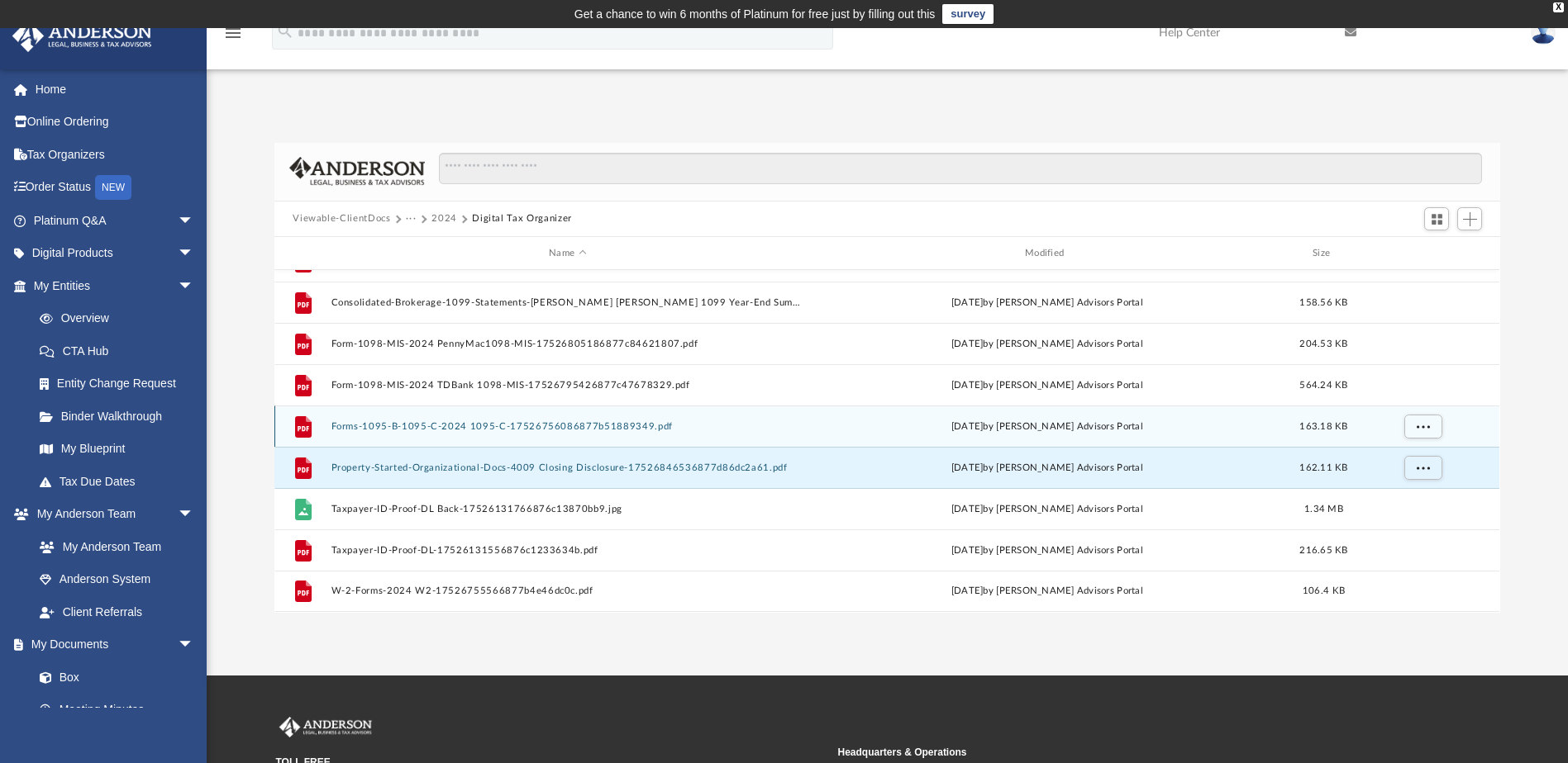
scroll to position [0, 0]
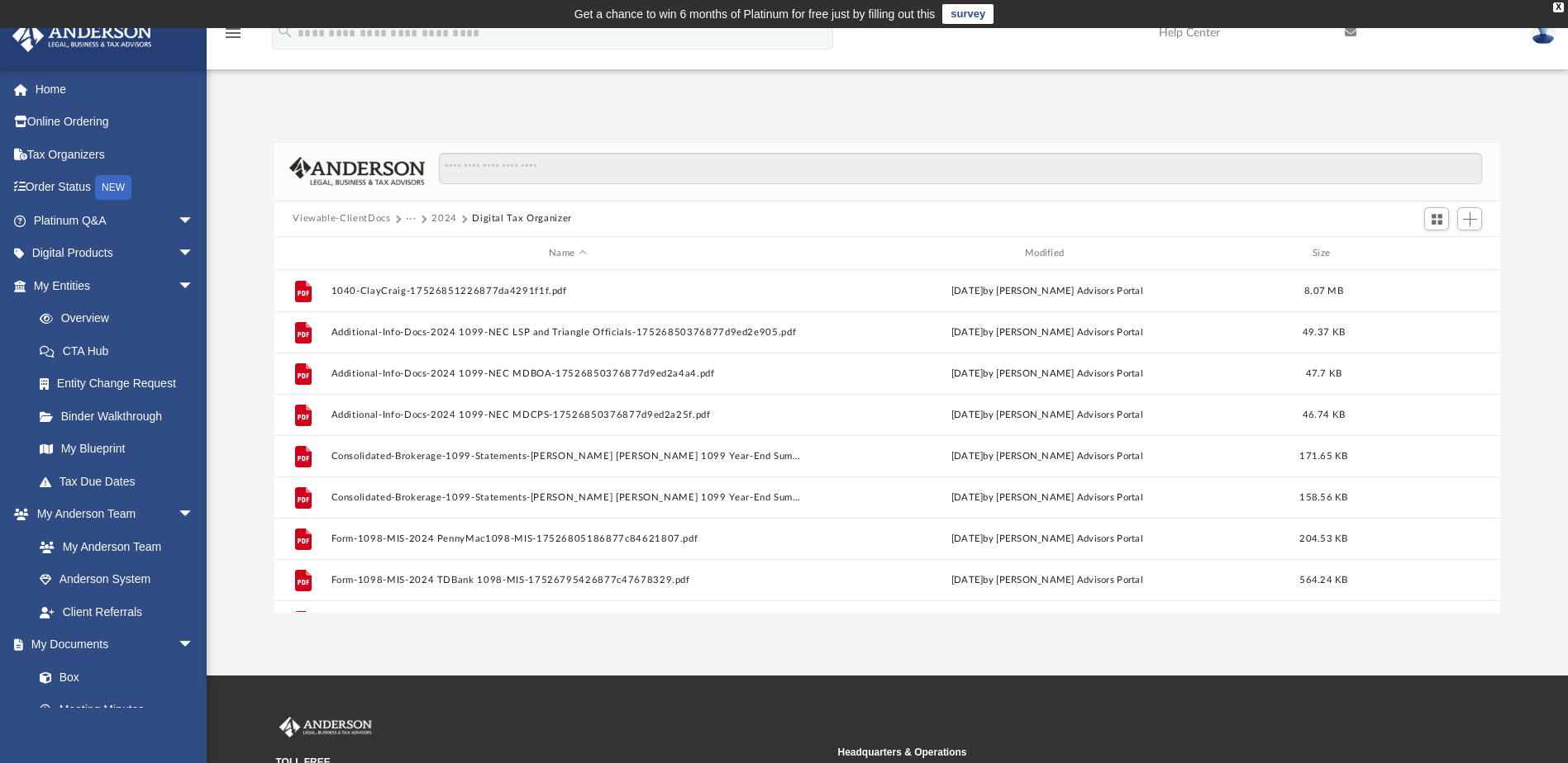
click at [435, 214] on button "2024" at bounding box center [444, 219] width 26 height 15
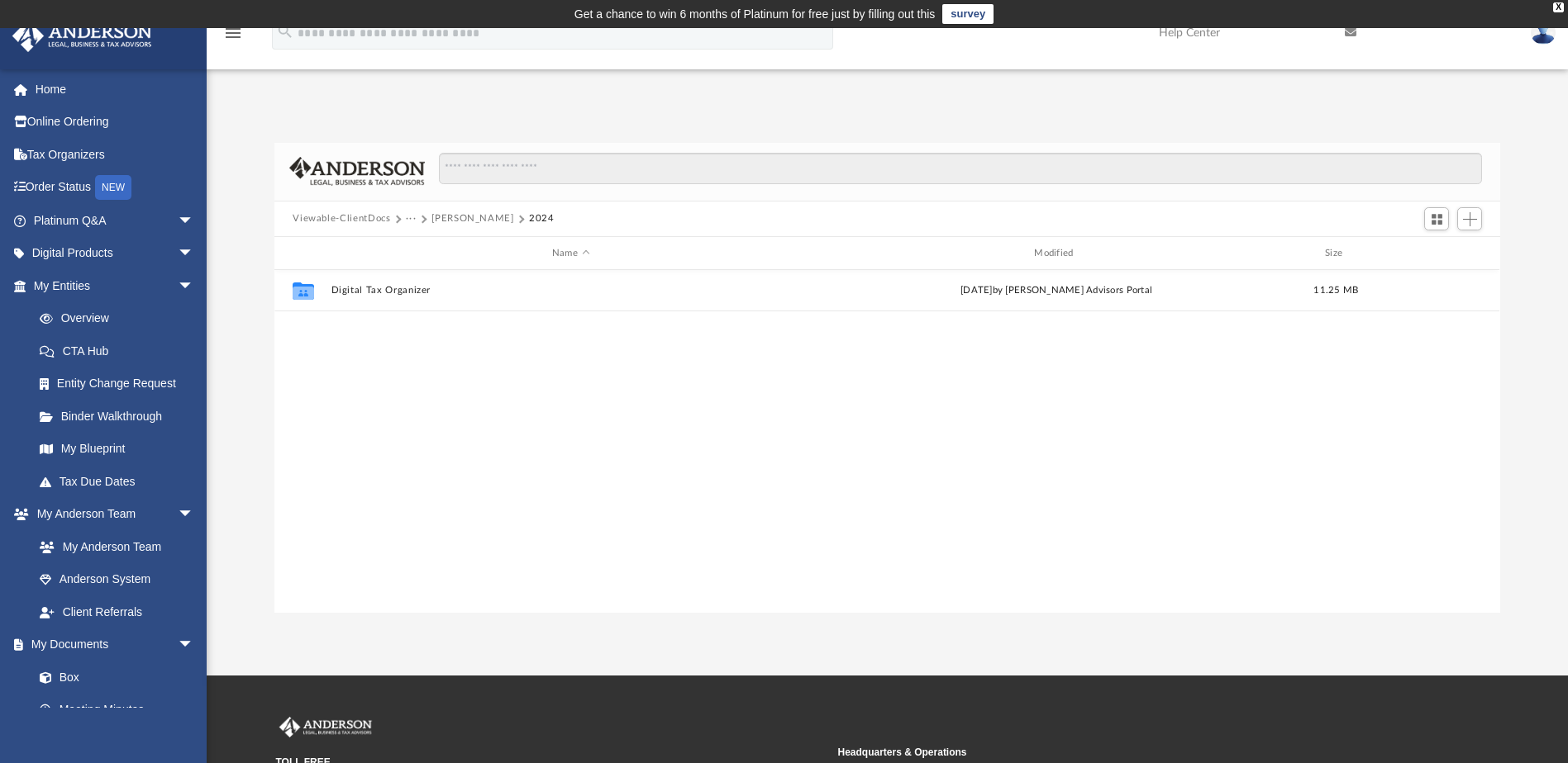
click at [348, 216] on button "Viewable-ClientDocs" at bounding box center [341, 219] width 98 height 15
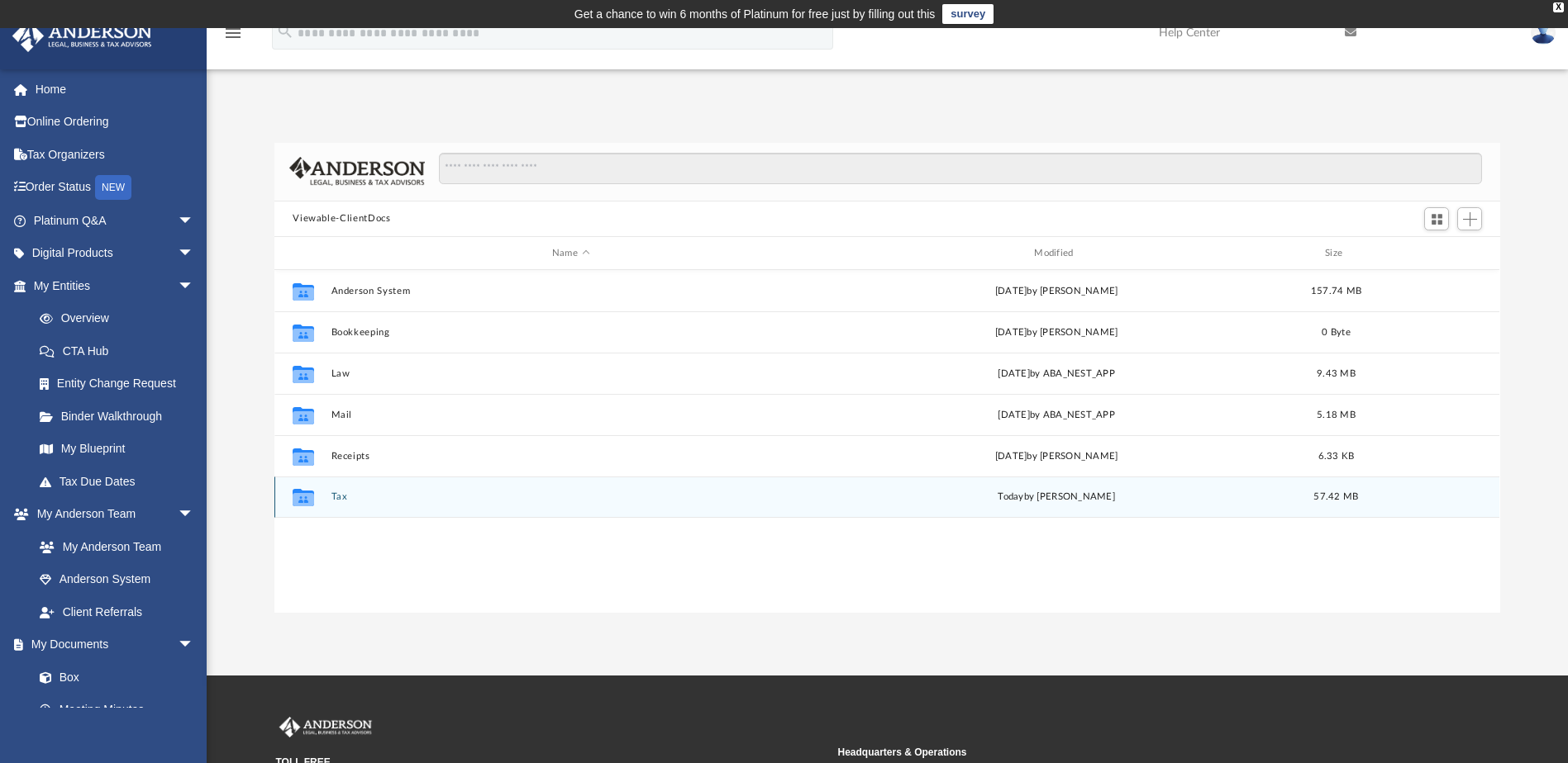
click at [343, 498] on button "Tax" at bounding box center [571, 497] width 479 height 11
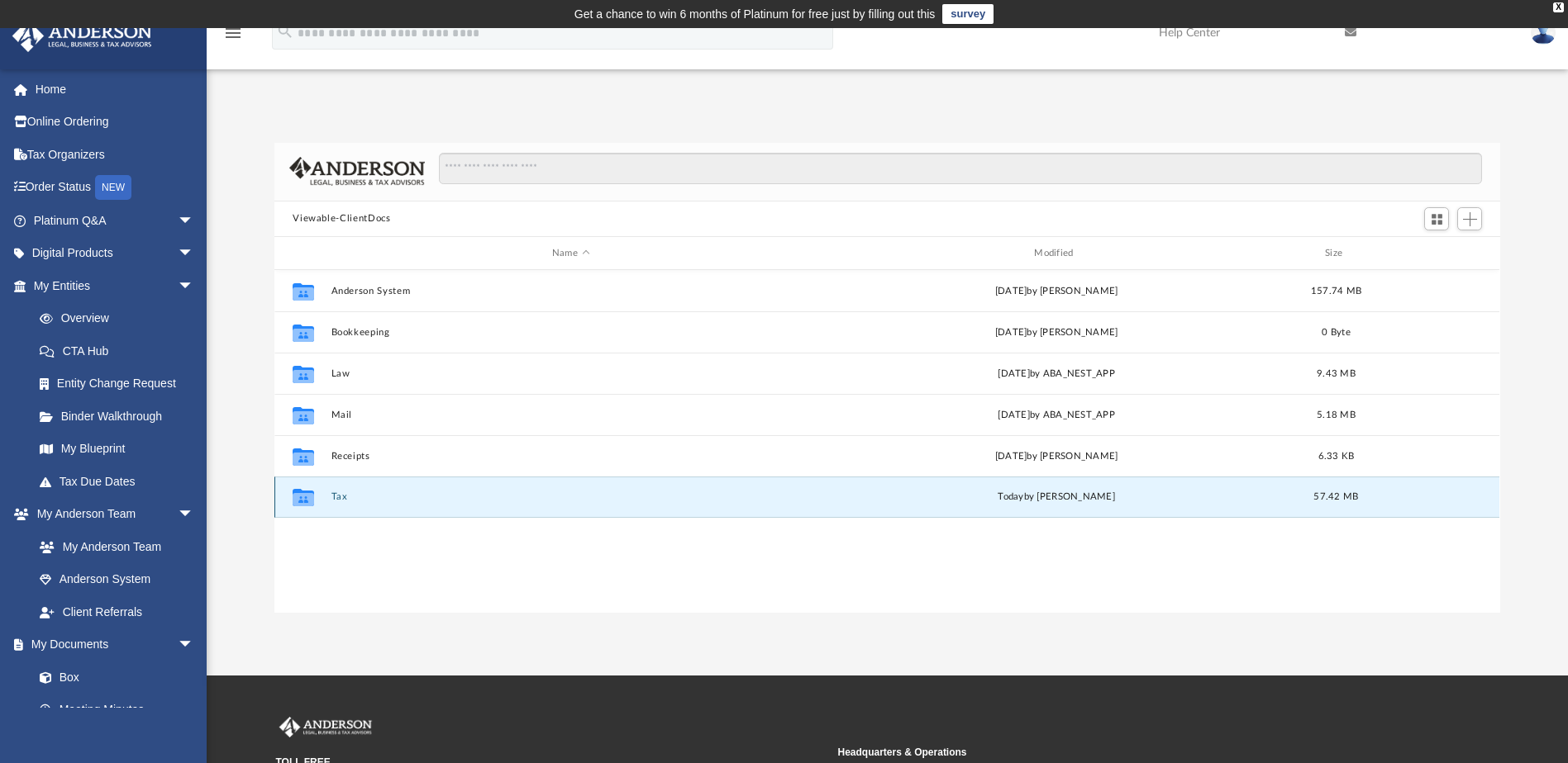
click at [343, 498] on button "Tax" at bounding box center [571, 497] width 479 height 11
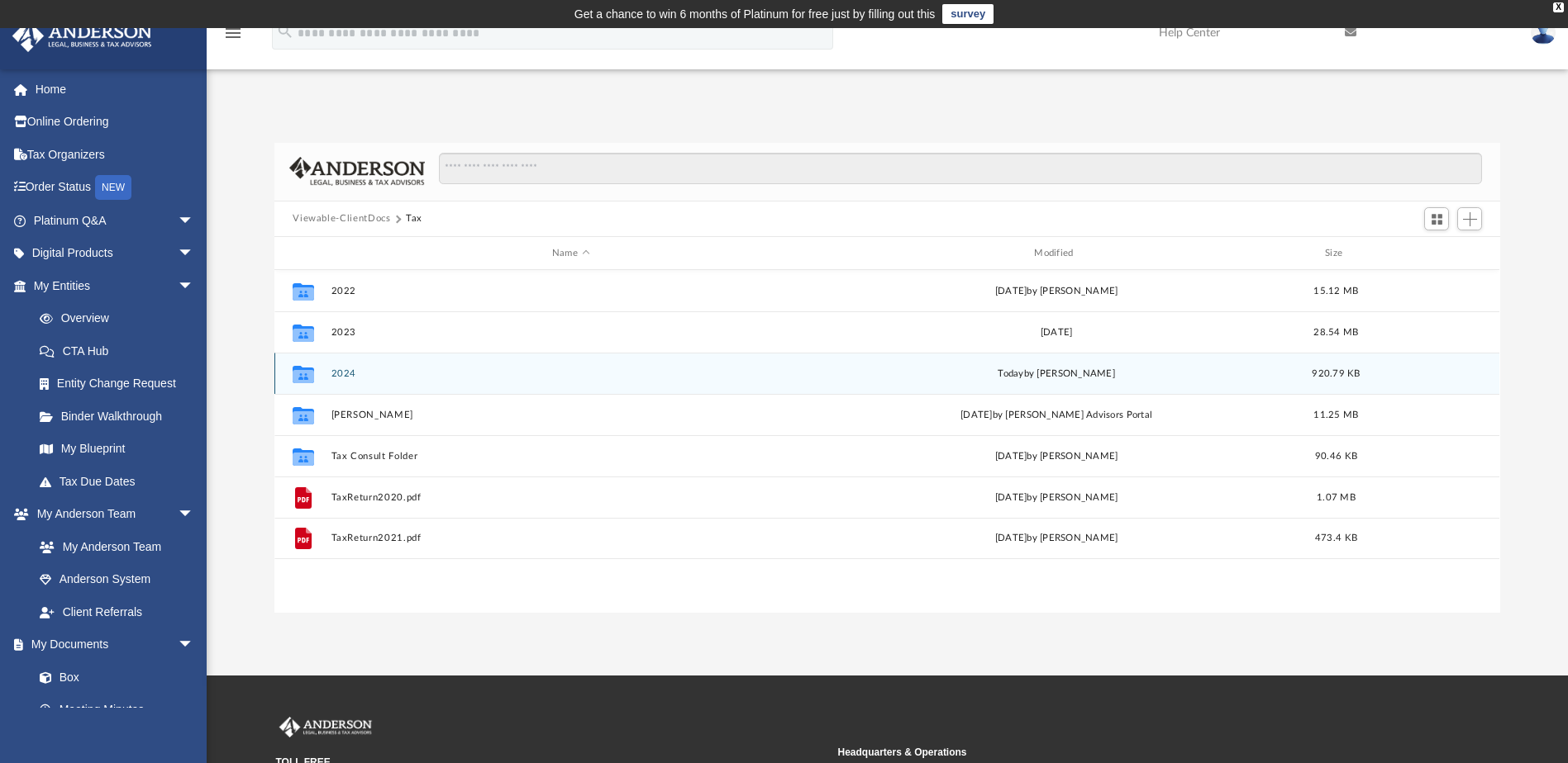
click at [345, 369] on button "2024" at bounding box center [571, 374] width 479 height 11
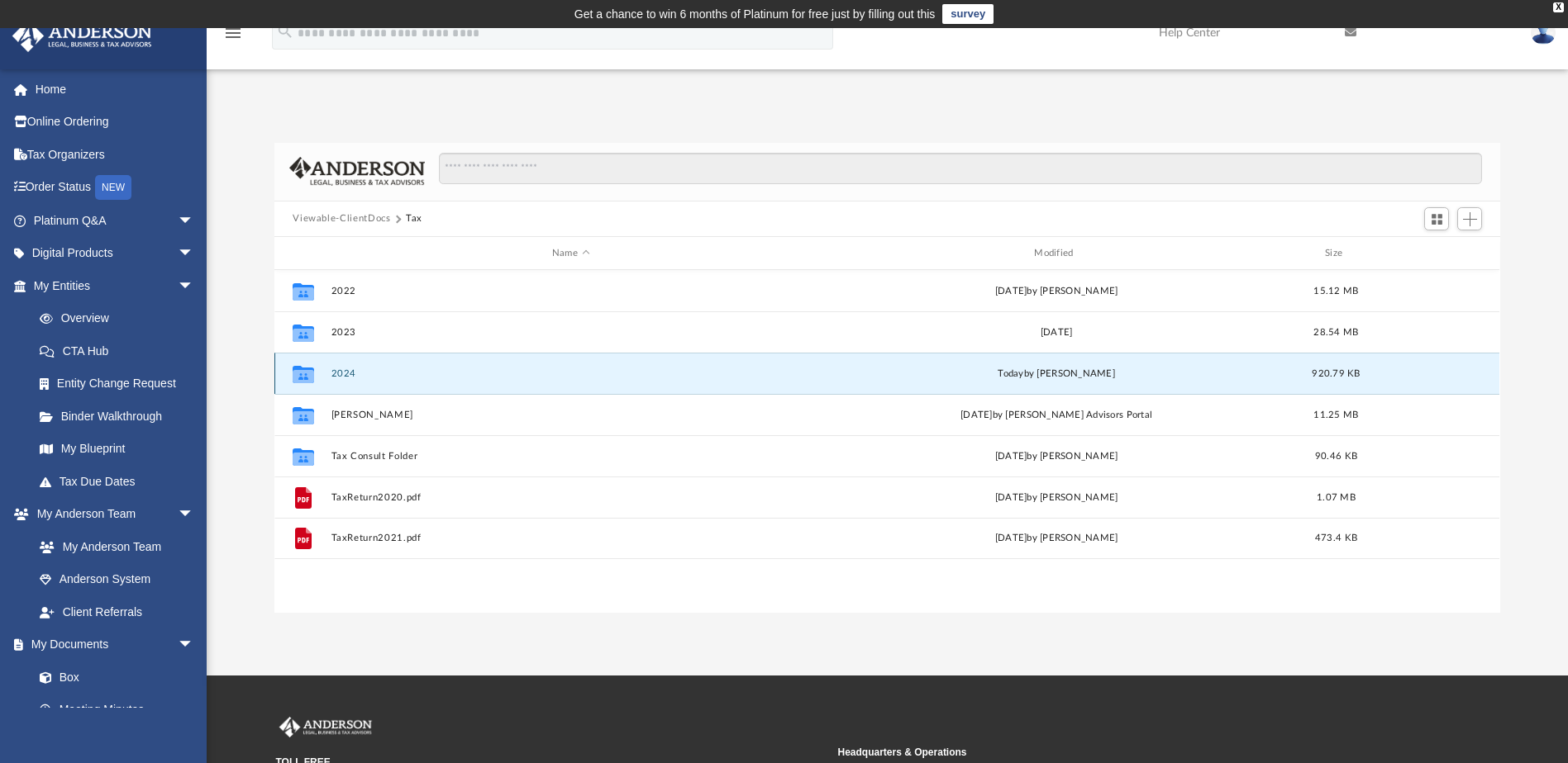
click at [345, 369] on button "2024" at bounding box center [571, 374] width 479 height 11
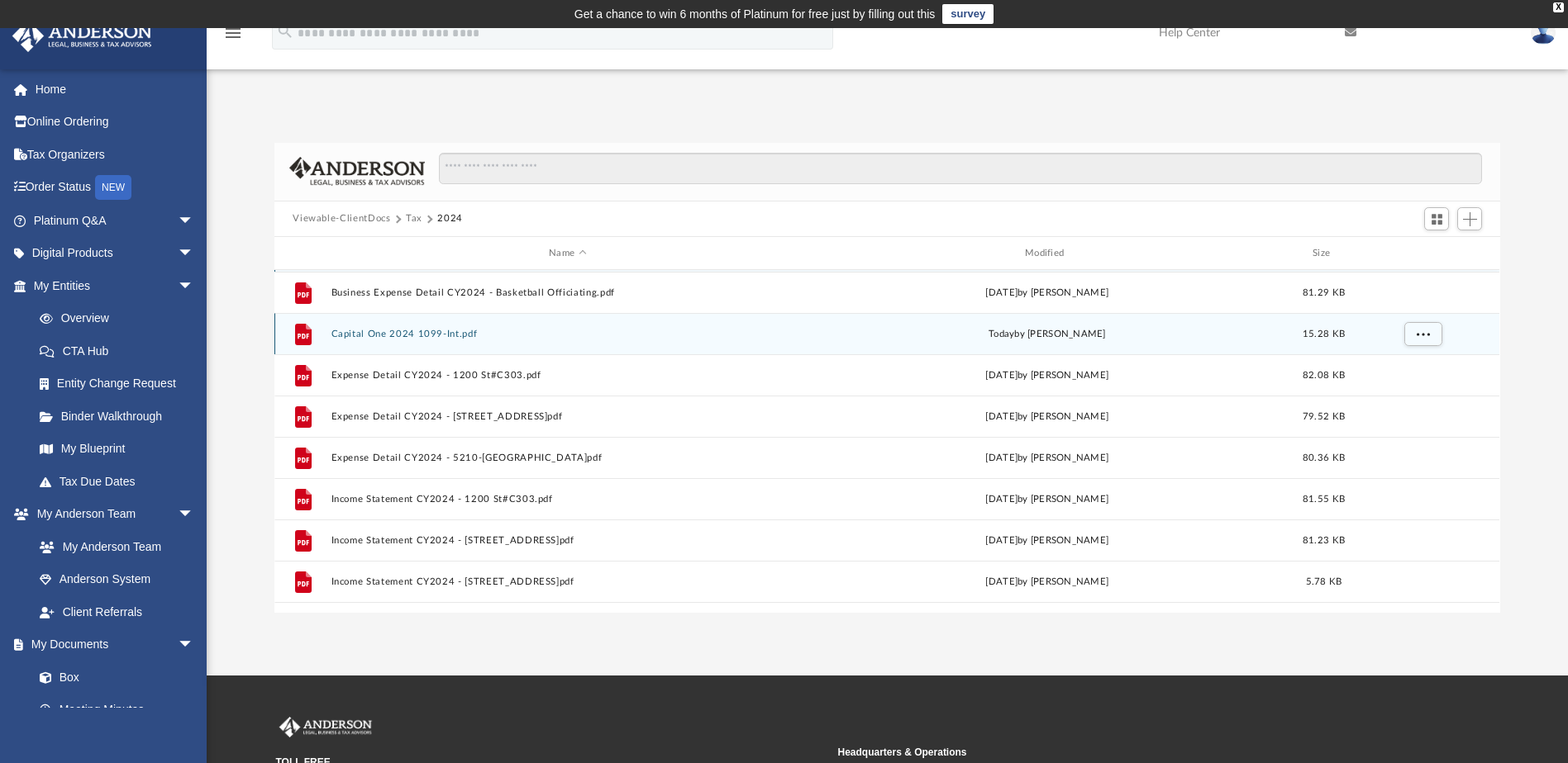
scroll to position [71, 0]
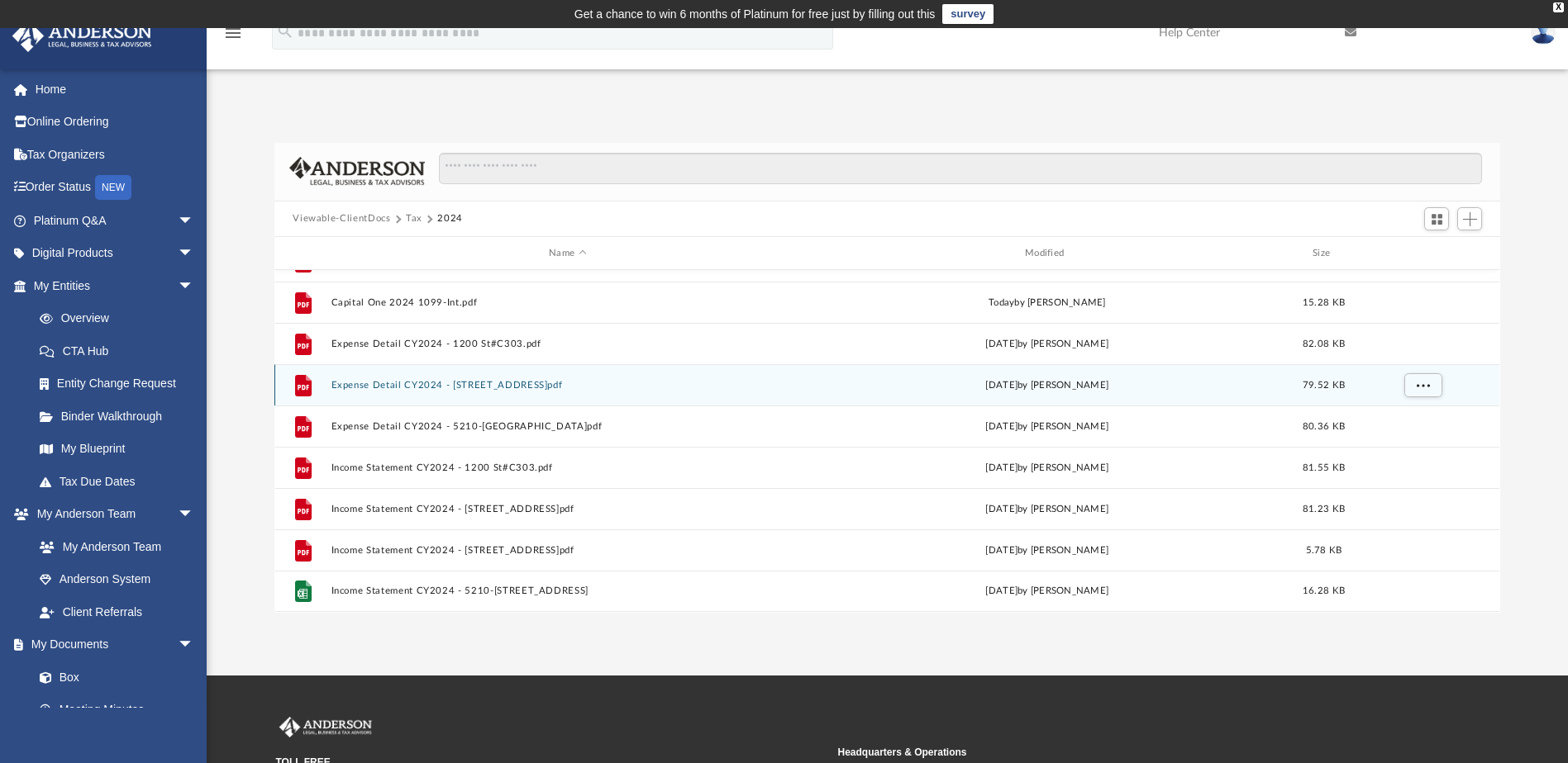
click at [402, 382] on button "Expense Detail CY2024 - 4009 28th Street SW.pdf" at bounding box center [568, 385] width 473 height 11
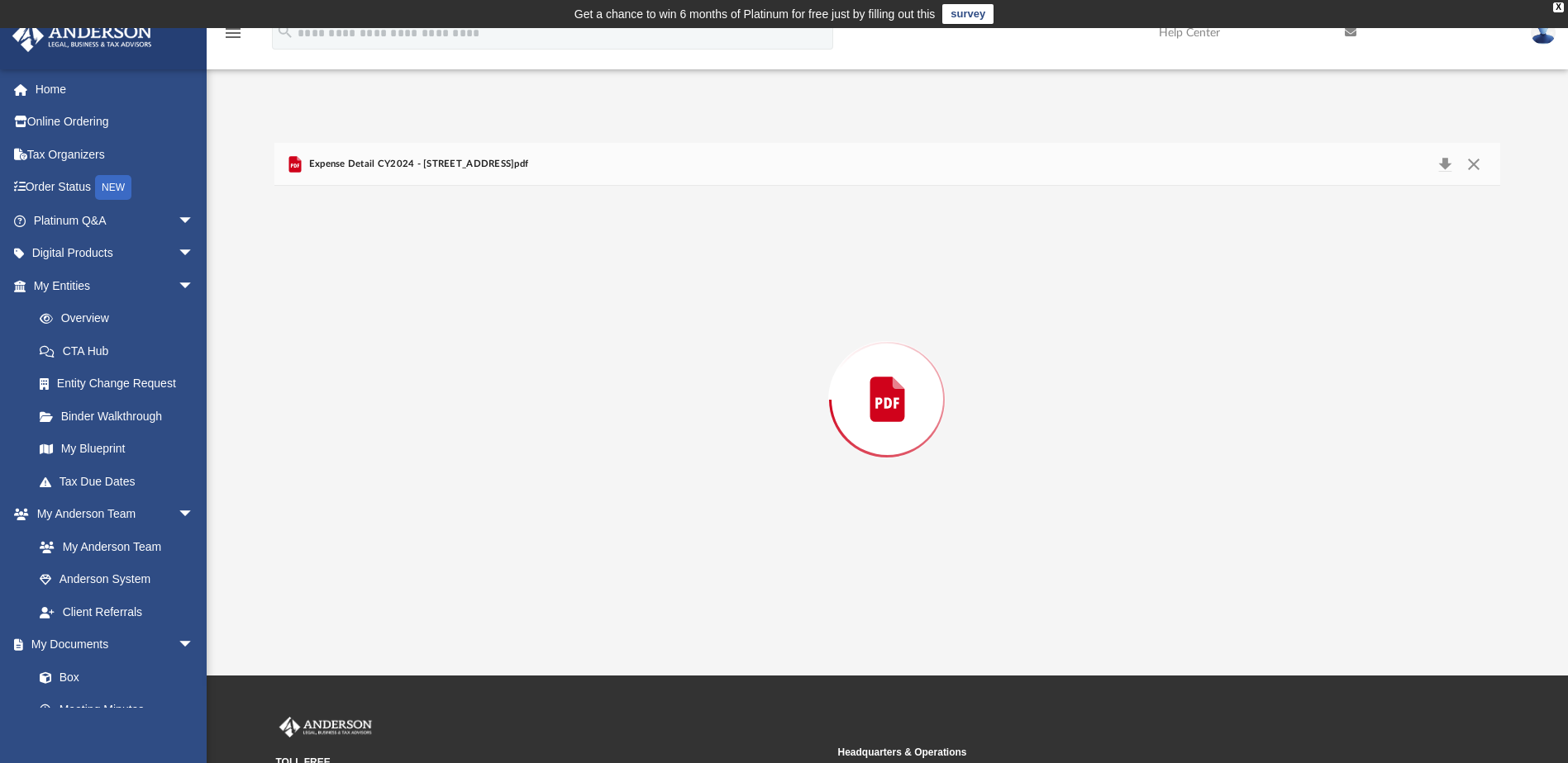
click at [402, 382] on div "Preview" at bounding box center [886, 399] width 1225 height 426
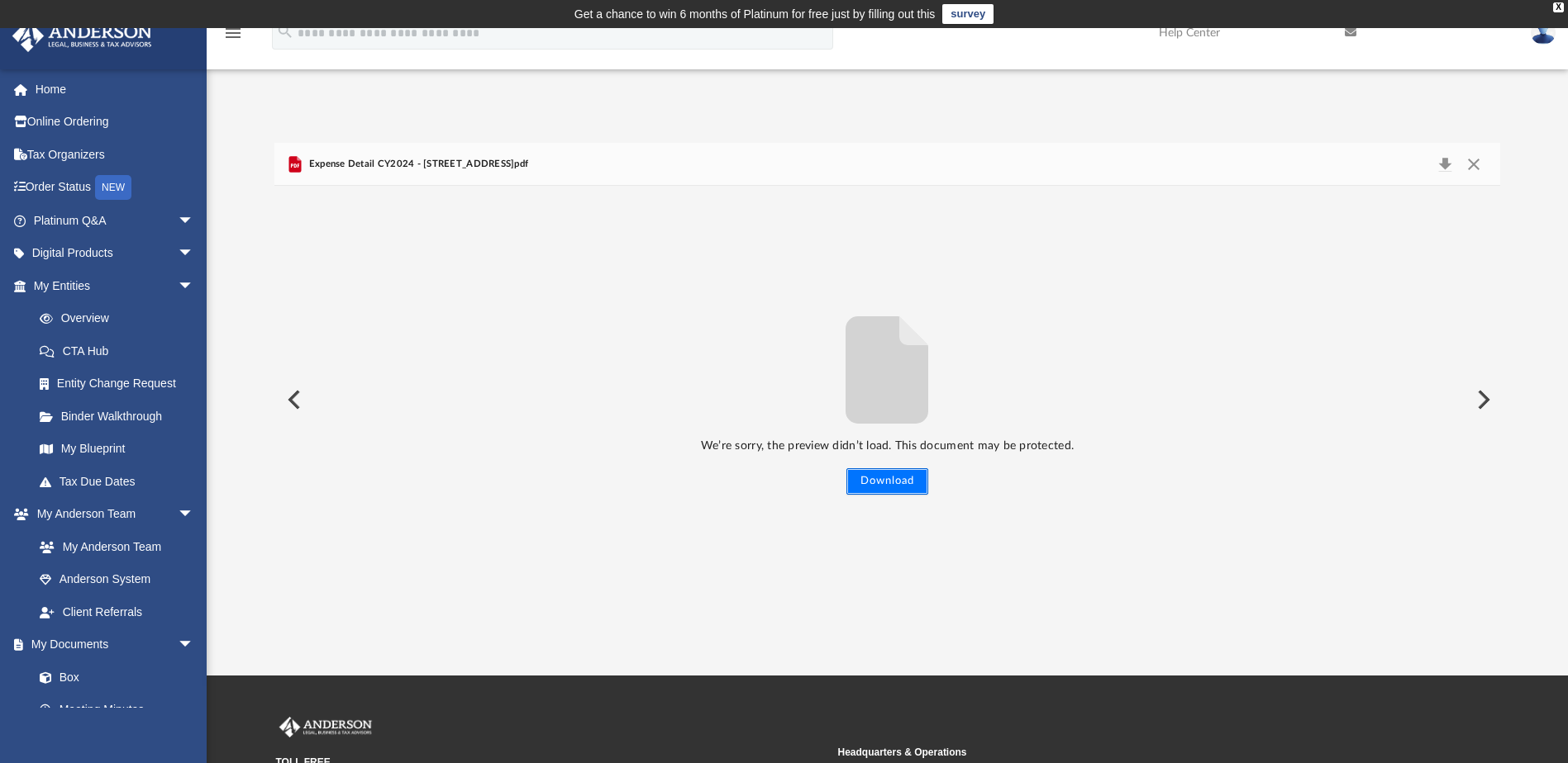
click at [875, 480] on button "Download" at bounding box center [888, 481] width 82 height 26
click at [1485, 400] on button "Preview" at bounding box center [1482, 400] width 37 height 47
click at [1473, 166] on button "Close" at bounding box center [1473, 163] width 30 height 23
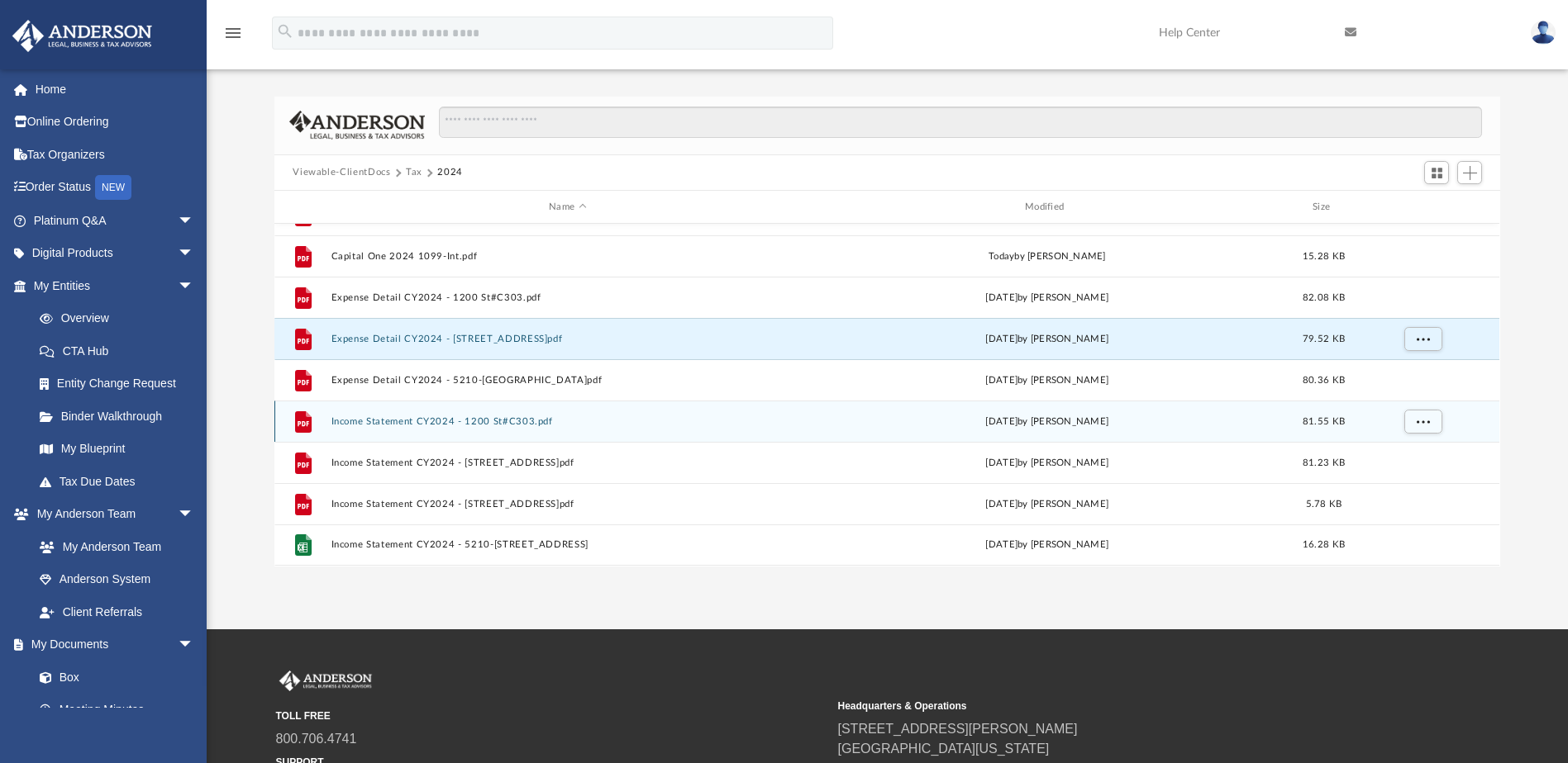
scroll to position [83, 0]
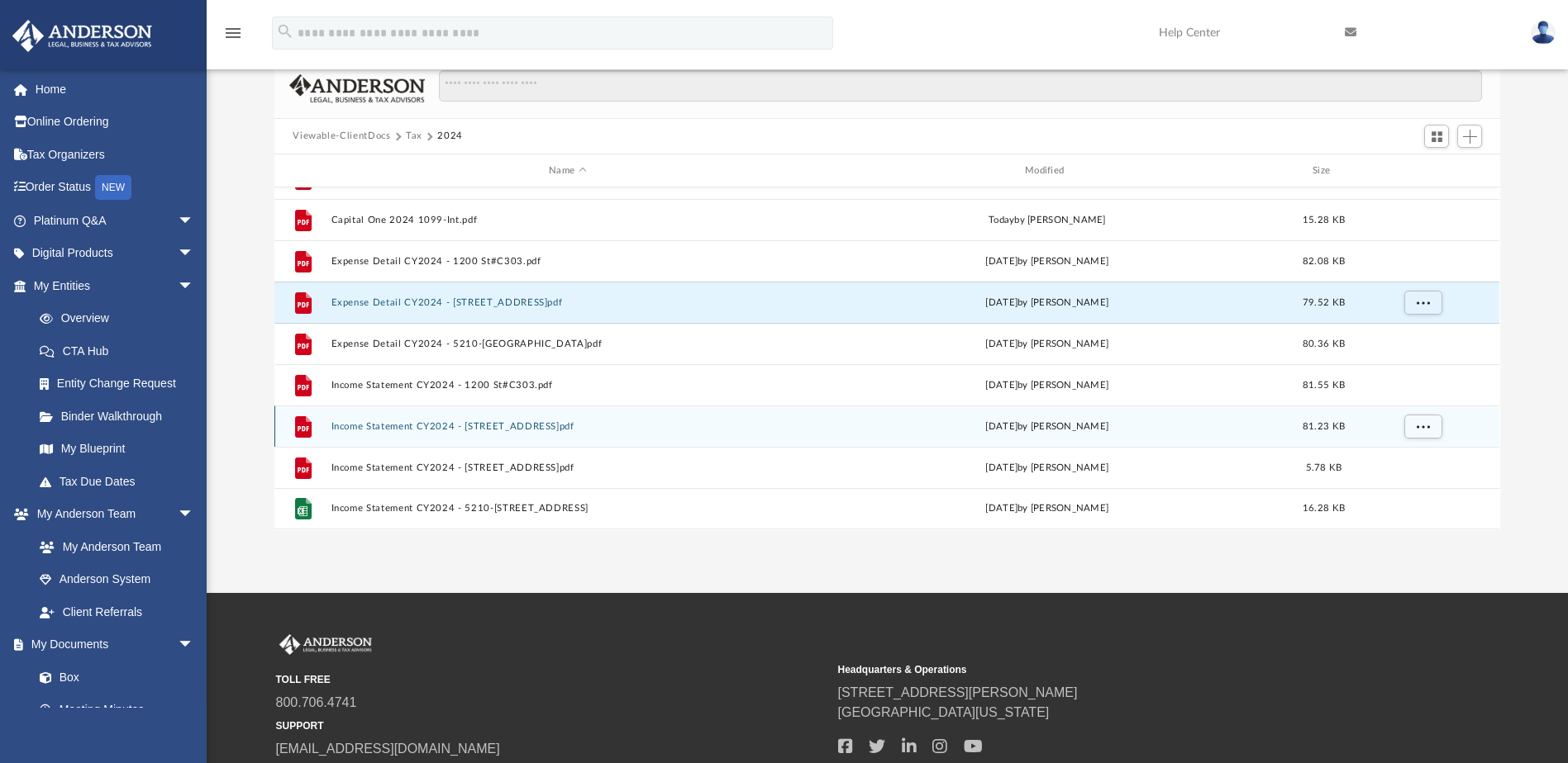
click at [416, 424] on button "Income Statement CY2024 - 4009 28th Street.pdf" at bounding box center [568, 427] width 473 height 11
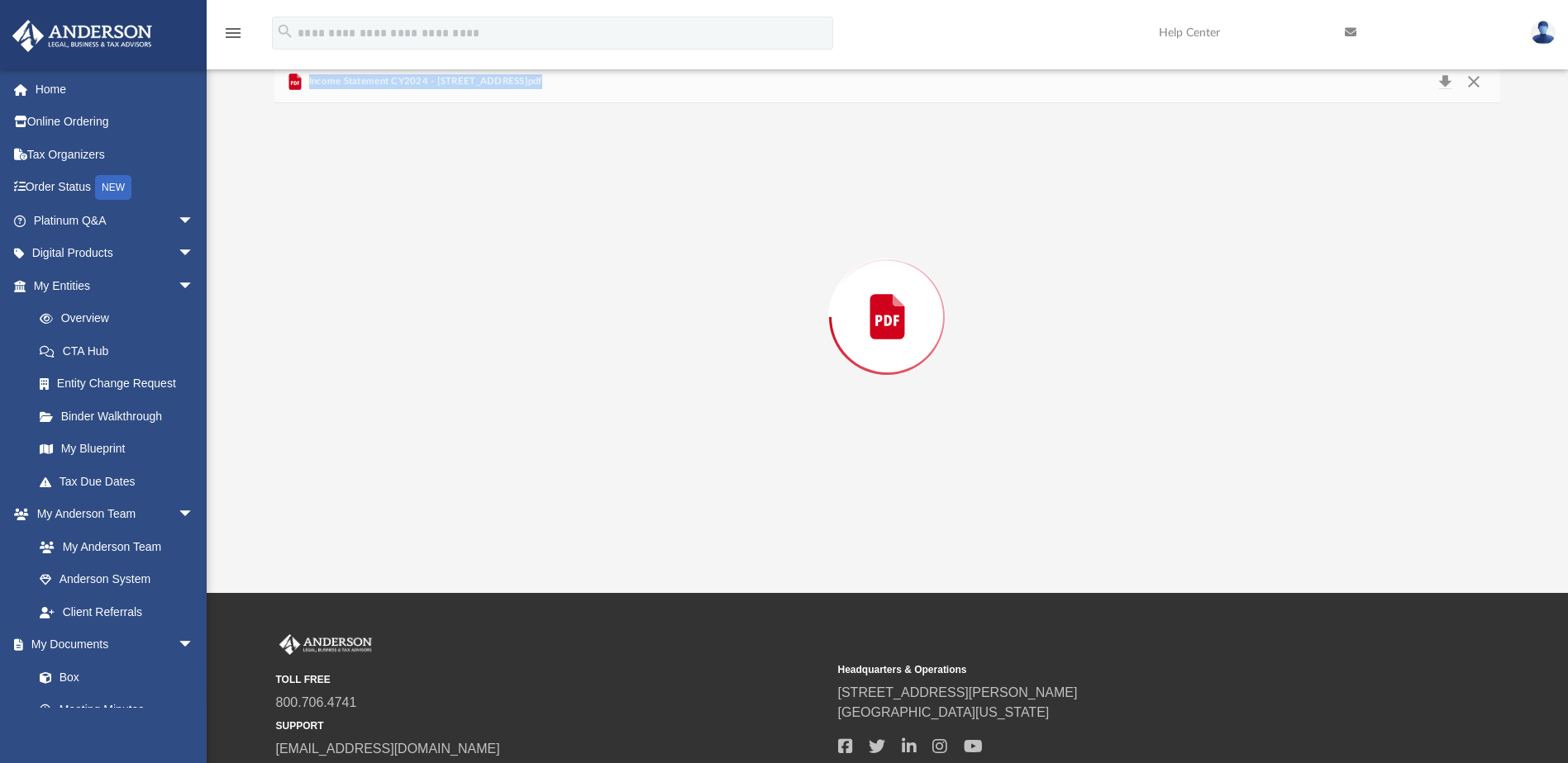
click at [416, 424] on div "Preview" at bounding box center [886, 316] width 1225 height 426
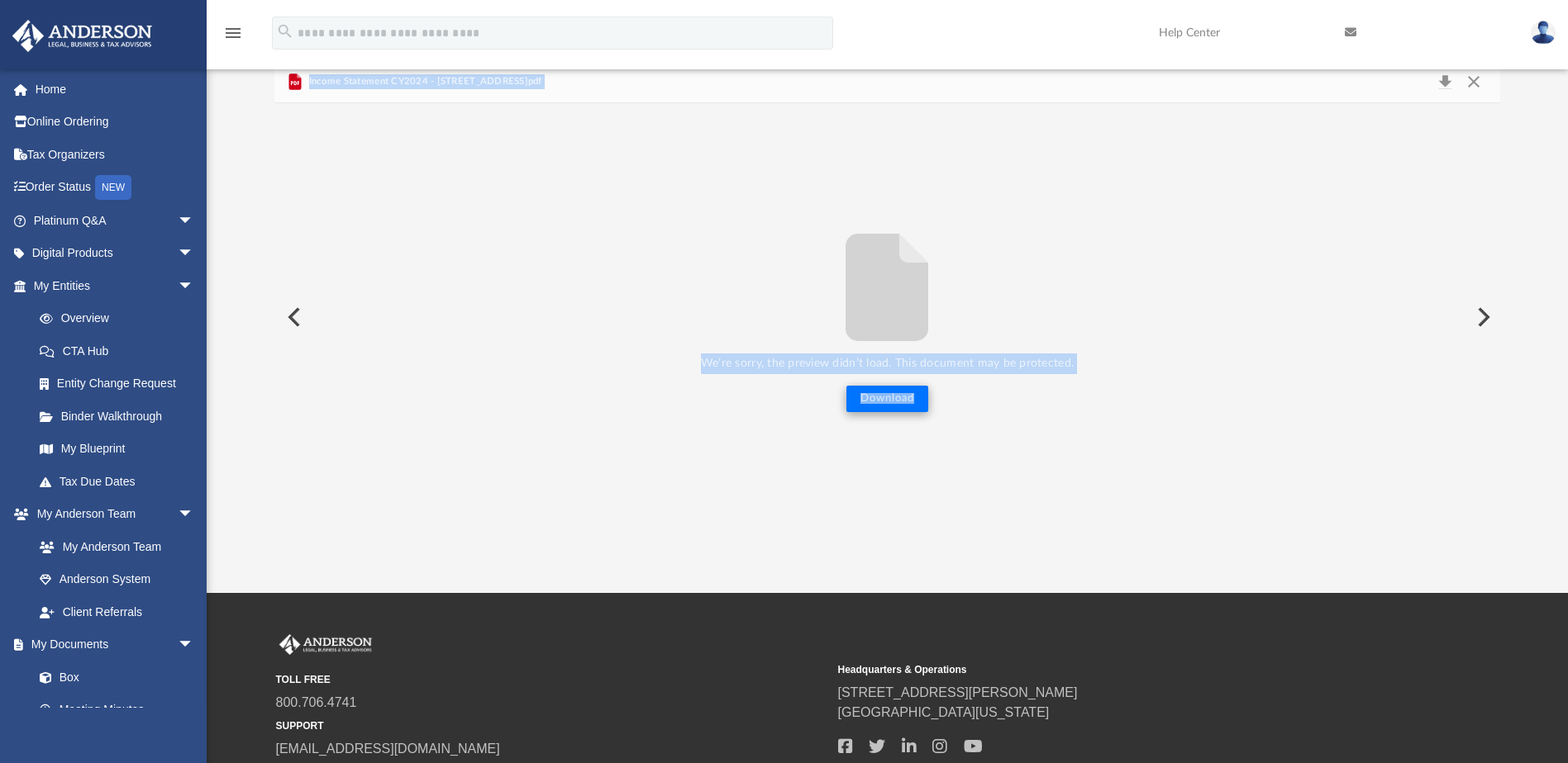
click at [884, 392] on button "Download" at bounding box center [888, 399] width 82 height 26
